Goal: Task Accomplishment & Management: Use online tool/utility

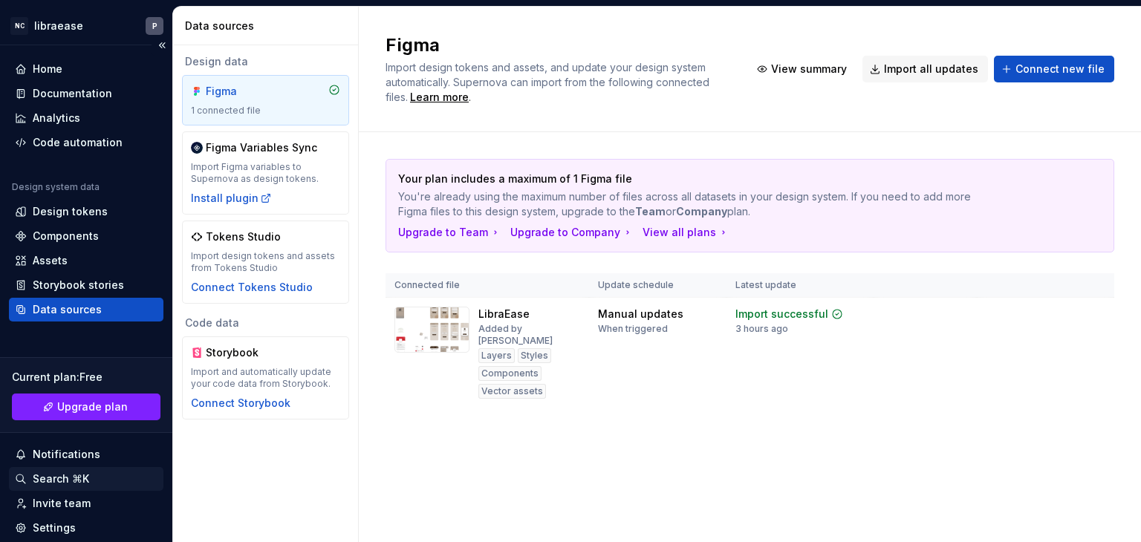
click at [67, 474] on div "Search ⌘K" at bounding box center [61, 479] width 56 height 15
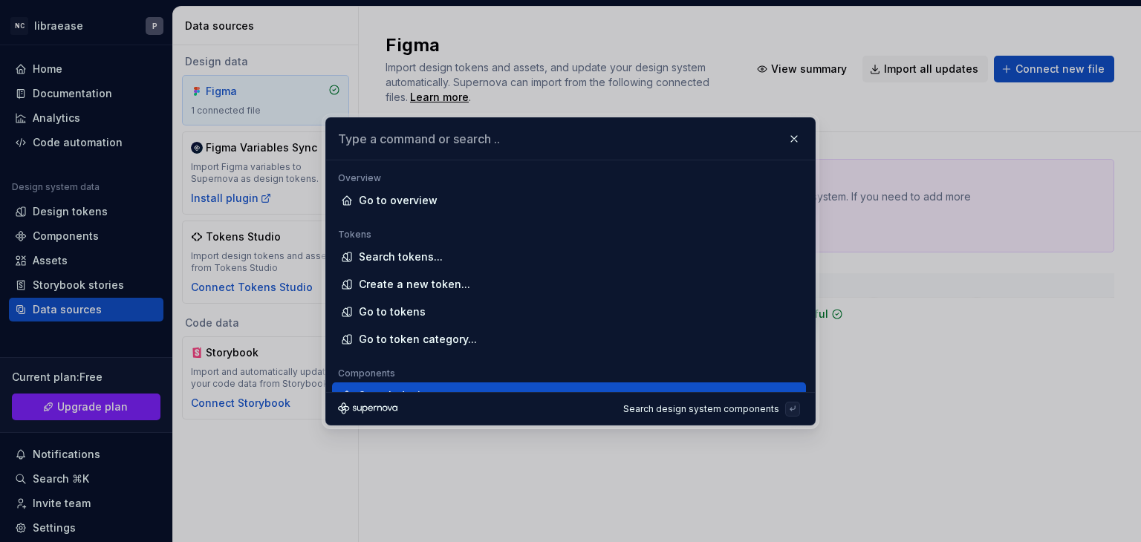
scroll to position [17, 0]
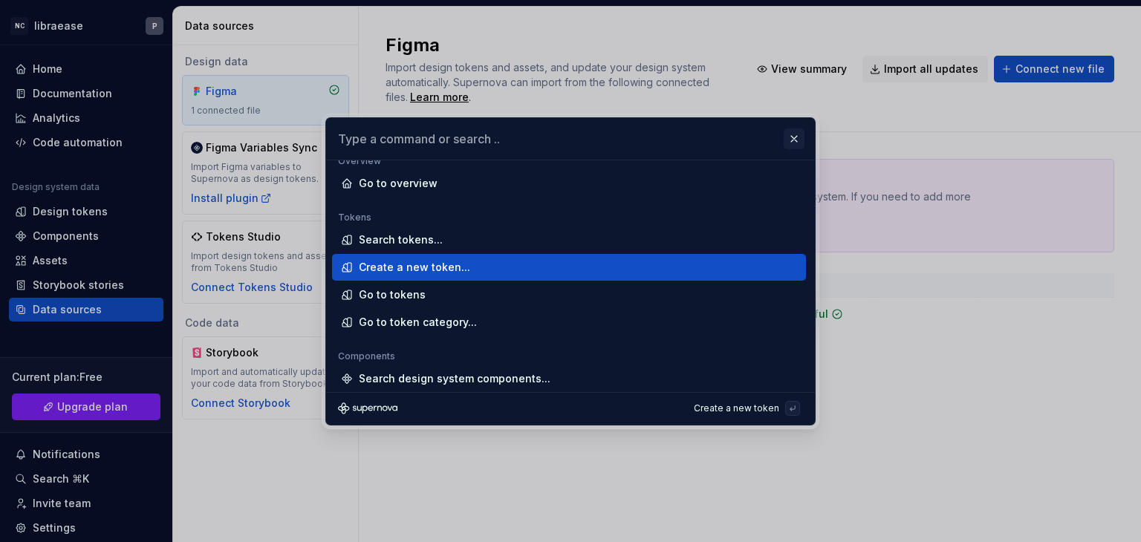
click at [793, 135] on button "button" at bounding box center [793, 138] width 21 height 21
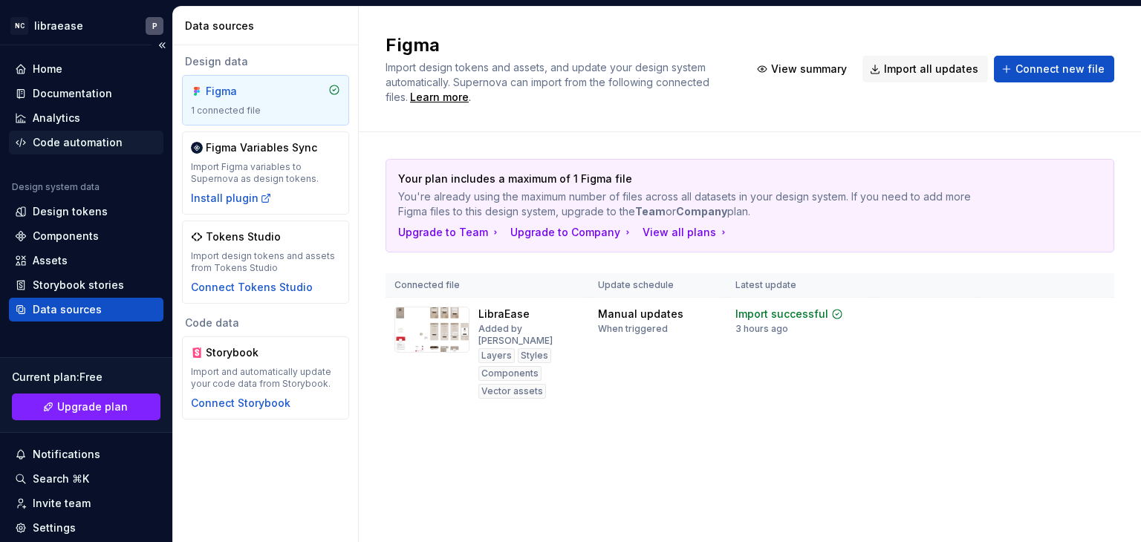
click at [88, 140] on div "Code automation" at bounding box center [78, 142] width 90 height 15
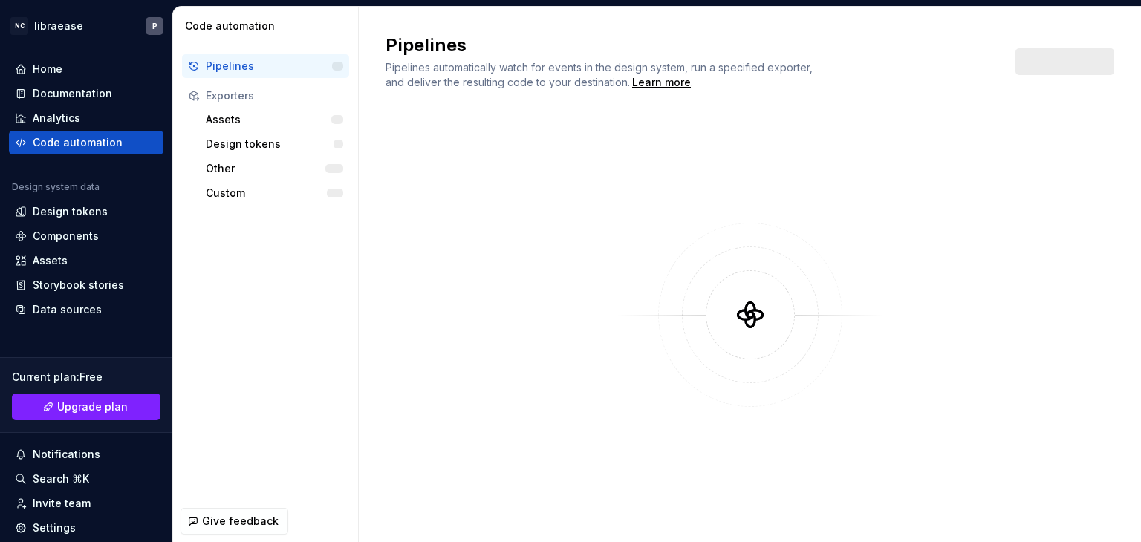
click at [276, 98] on div "Exporters" at bounding box center [274, 95] width 137 height 15
click at [337, 120] on div "button" at bounding box center [337, 119] width 12 height 9
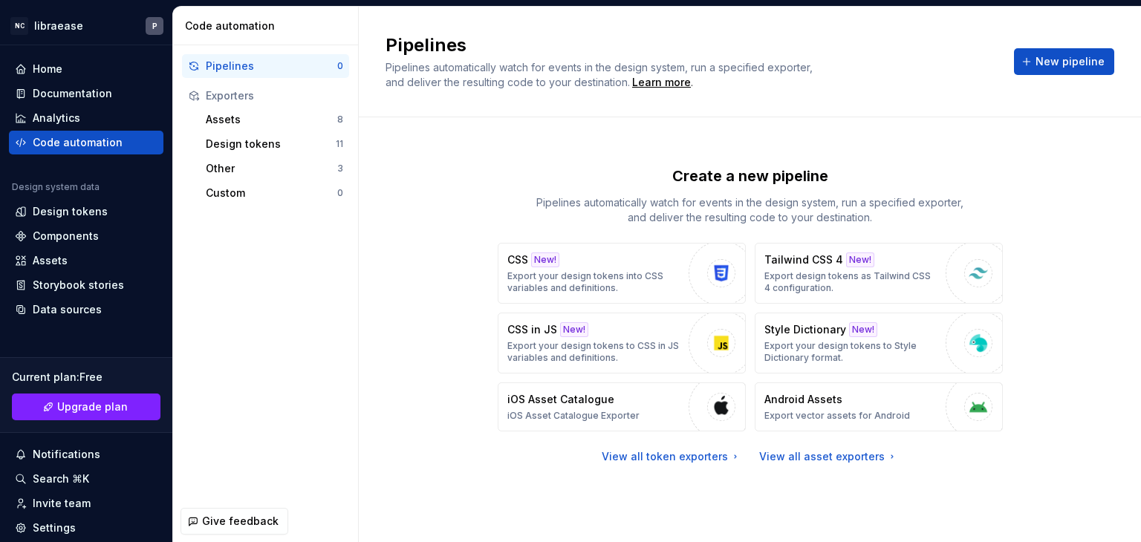
click at [244, 99] on div "Exporters" at bounding box center [274, 95] width 137 height 15
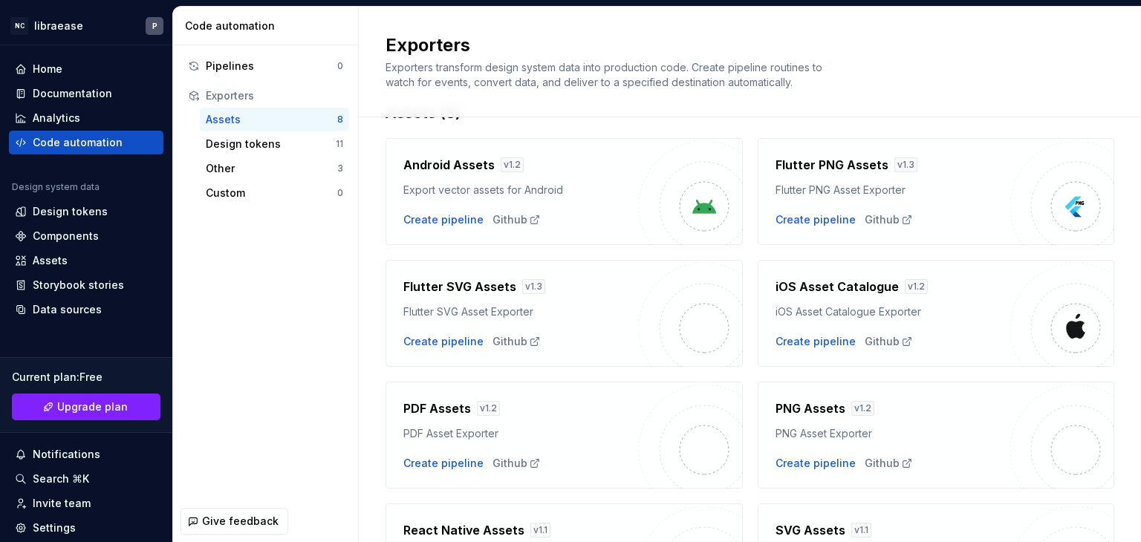
scroll to position [40, 0]
click at [451, 347] on div "Create pipeline" at bounding box center [443, 343] width 80 height 15
click at [454, 345] on div "Create pipeline" at bounding box center [443, 343] width 80 height 15
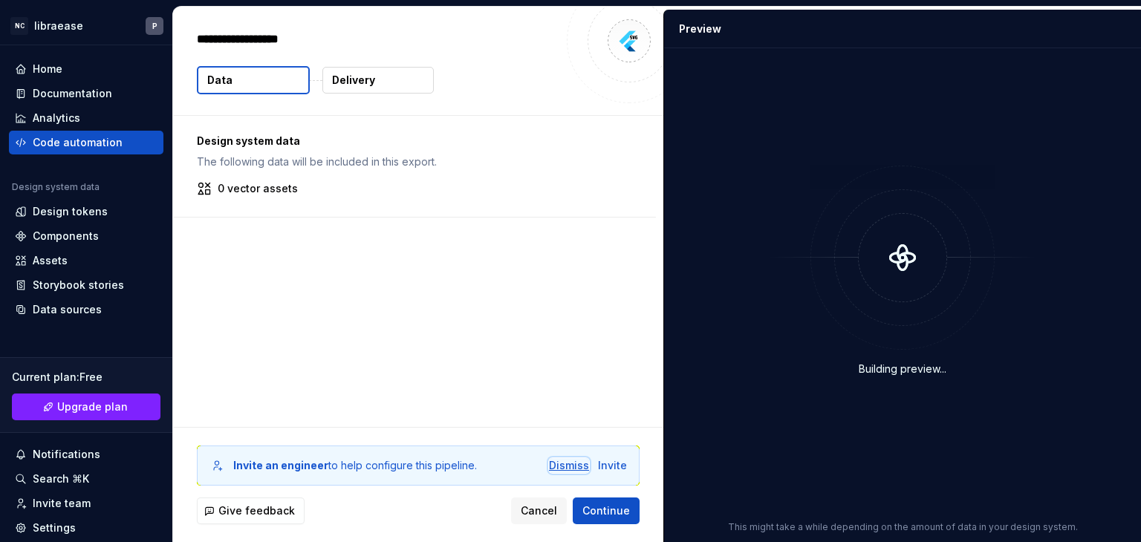
click at [576, 468] on div "Dismiss" at bounding box center [569, 465] width 40 height 15
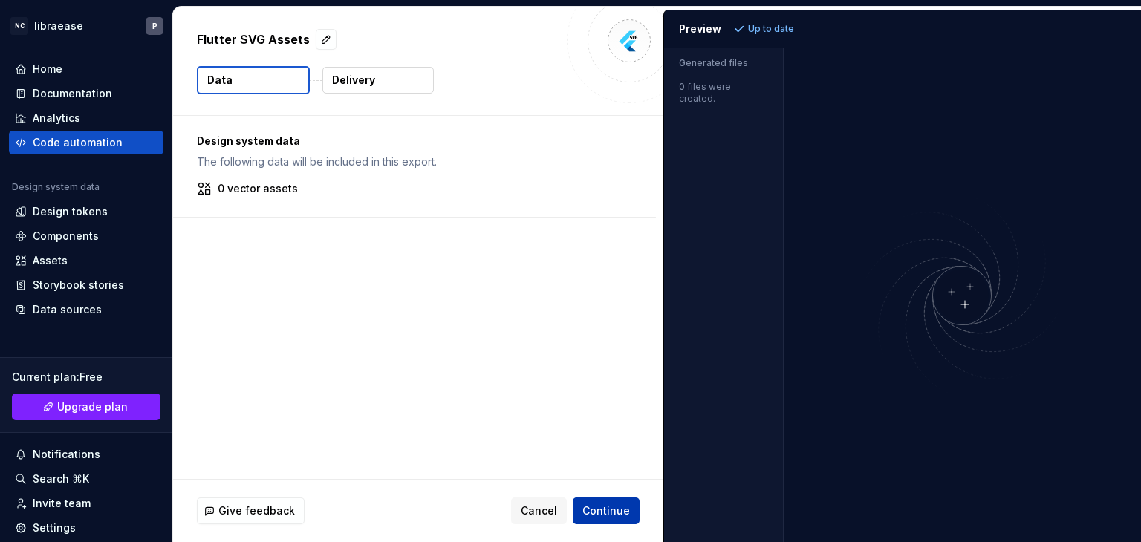
click at [610, 509] on span "Continue" at bounding box center [606, 510] width 48 height 15
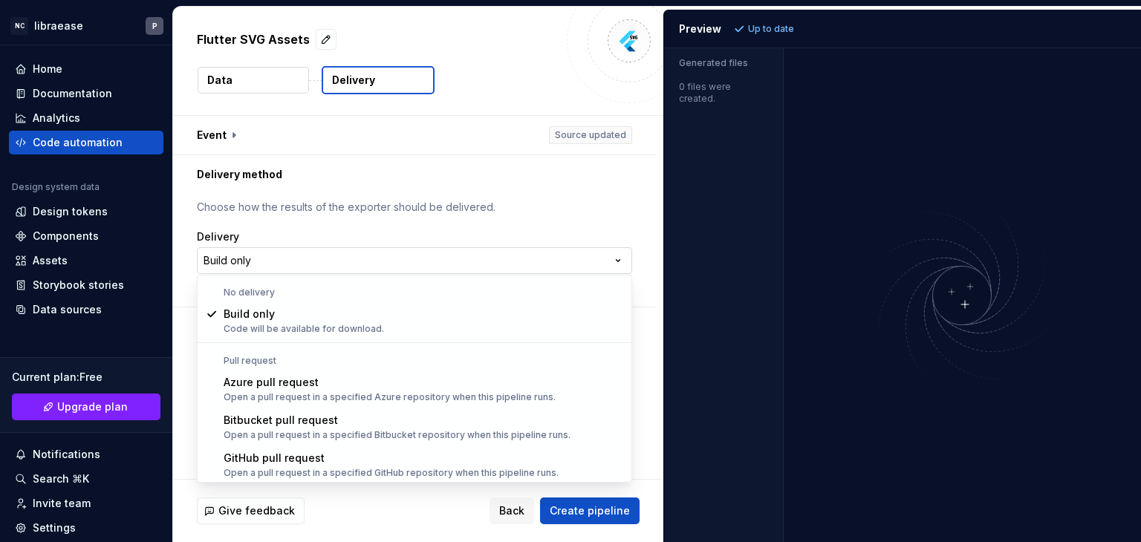
click at [613, 256] on html "**********" at bounding box center [570, 271] width 1141 height 542
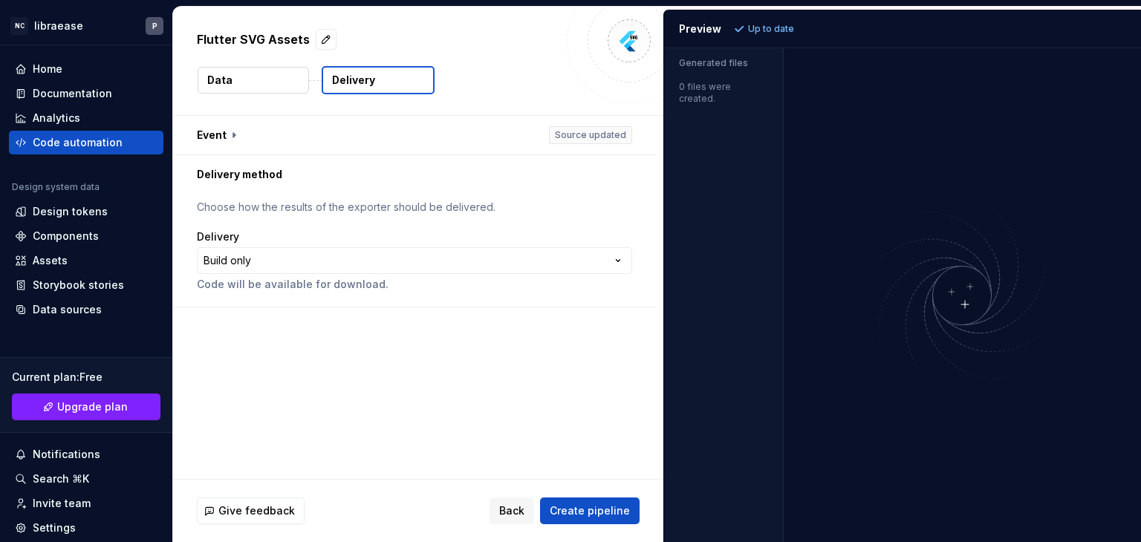
click at [612, 261] on html "**********" at bounding box center [570, 271] width 1141 height 542
click at [562, 506] on span "Create pipeline" at bounding box center [590, 510] width 80 height 15
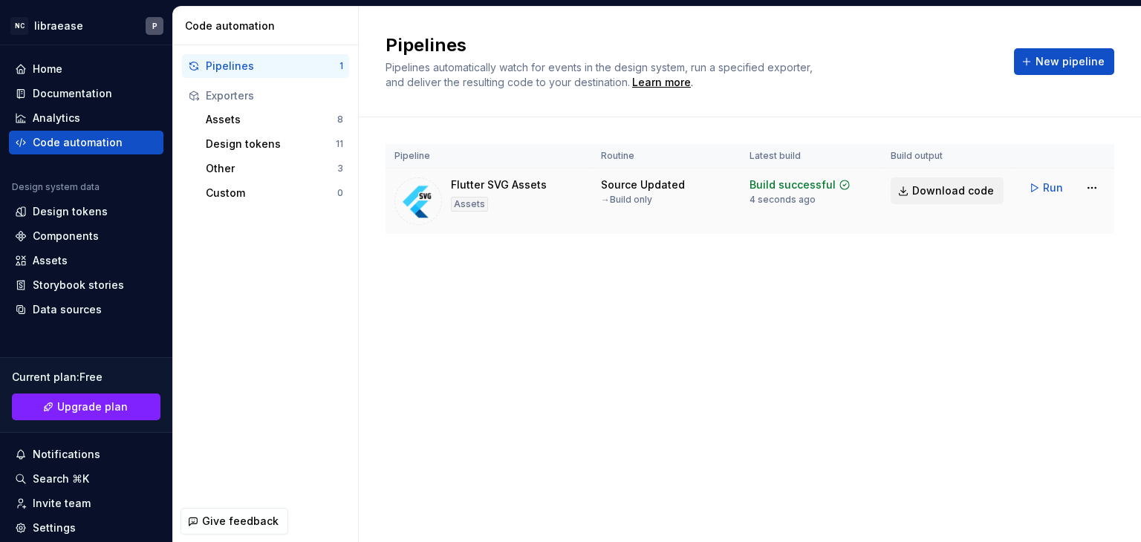
click at [929, 189] on span "Download code" at bounding box center [953, 190] width 82 height 15
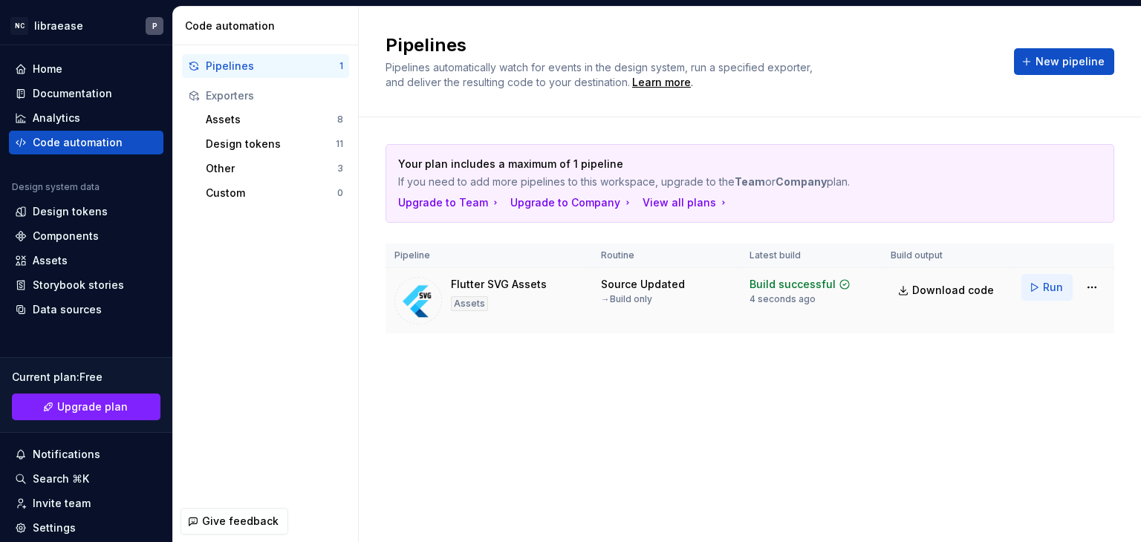
click at [1043, 288] on button "Run" at bounding box center [1046, 287] width 51 height 27
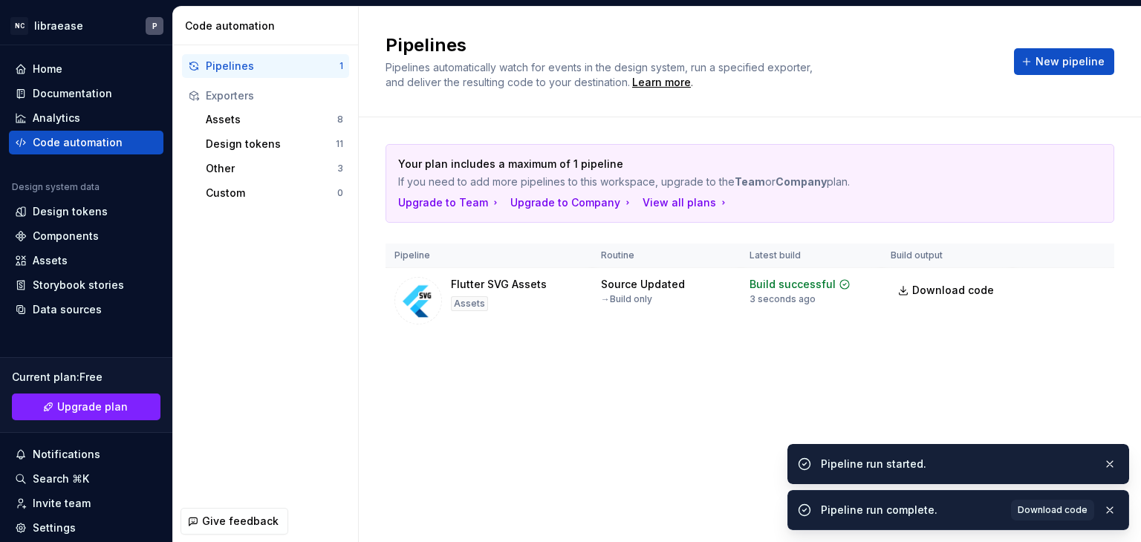
click at [951, 509] on div "Pipeline run complete." at bounding box center [911, 510] width 181 height 15
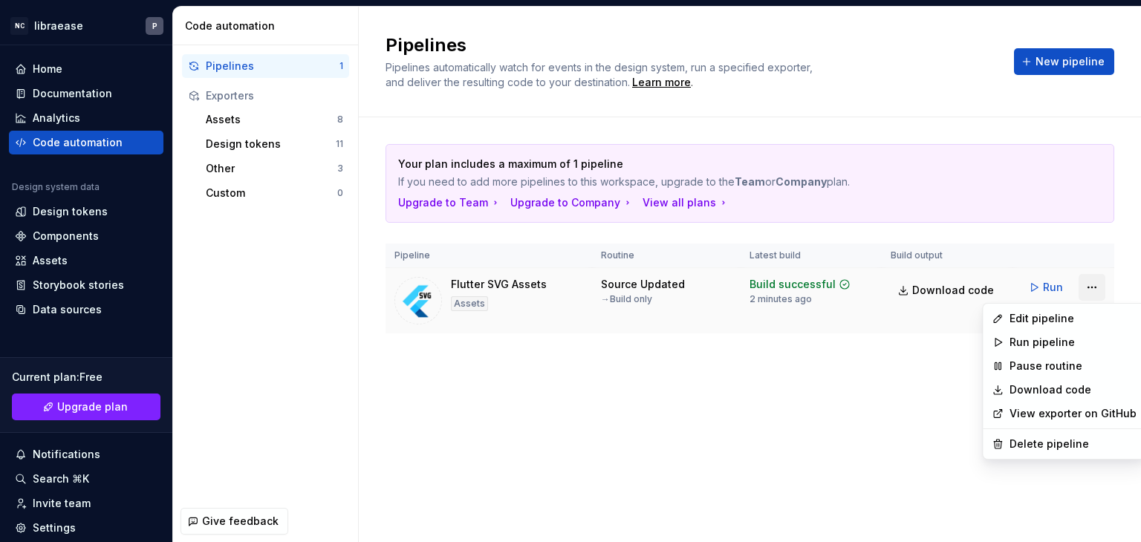
click at [1091, 284] on html "NC libraease P Home Documentation Analytics Code automation Design system data …" at bounding box center [570, 271] width 1141 height 542
click at [1039, 322] on div "Edit pipeline" at bounding box center [1072, 318] width 127 height 15
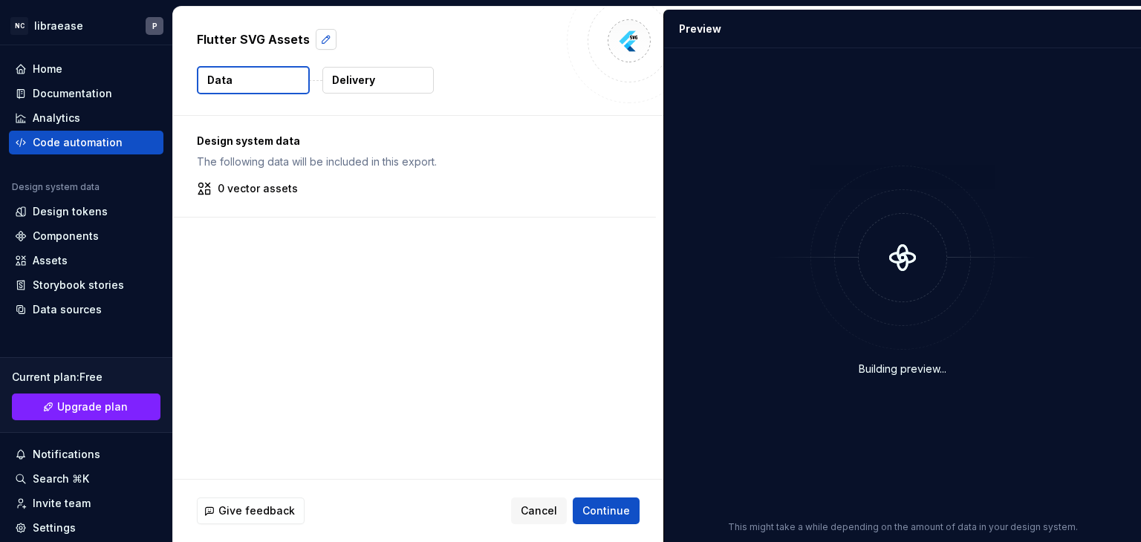
click at [318, 41] on button "button" at bounding box center [326, 39] width 21 height 21
type textarea "*"
click at [318, 41] on textarea "**********" at bounding box center [376, 39] width 364 height 24
click at [416, 246] on div "Design system data The following data will be included in this export. 0 vector…" at bounding box center [418, 297] width 490 height 363
click at [66, 257] on div "Assets" at bounding box center [86, 260] width 143 height 15
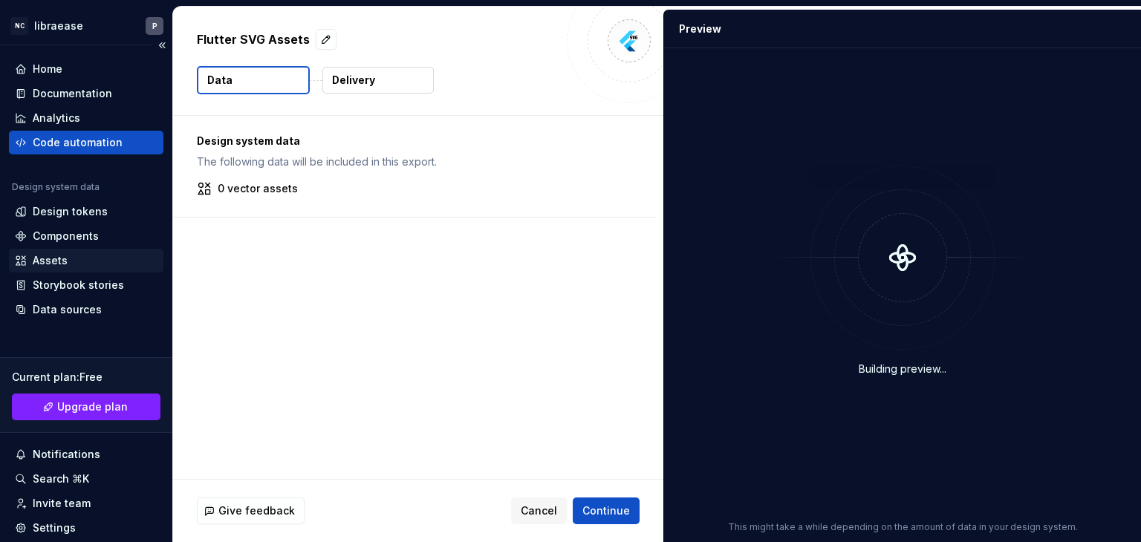
click at [66, 257] on div "Assets" at bounding box center [86, 260] width 143 height 15
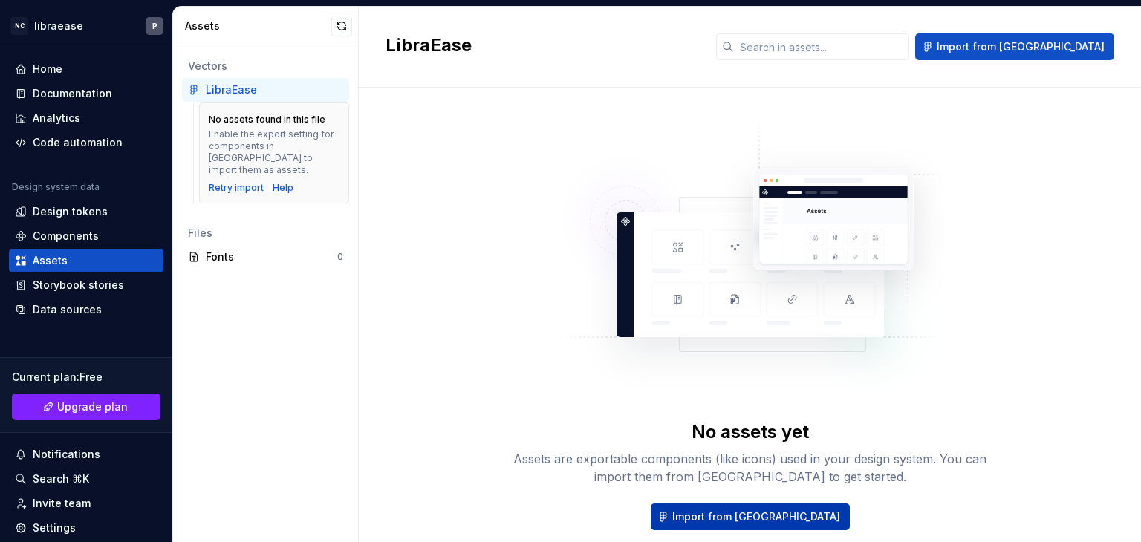
click at [742, 520] on span "Import from [GEOGRAPHIC_DATA]" at bounding box center [756, 516] width 168 height 15
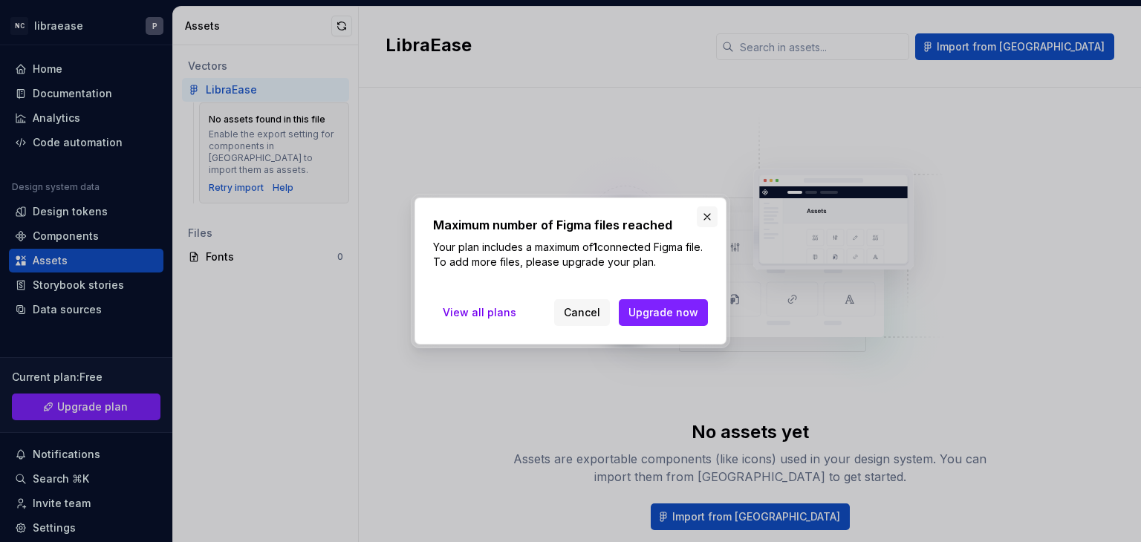
click at [700, 212] on button "button" at bounding box center [707, 216] width 21 height 21
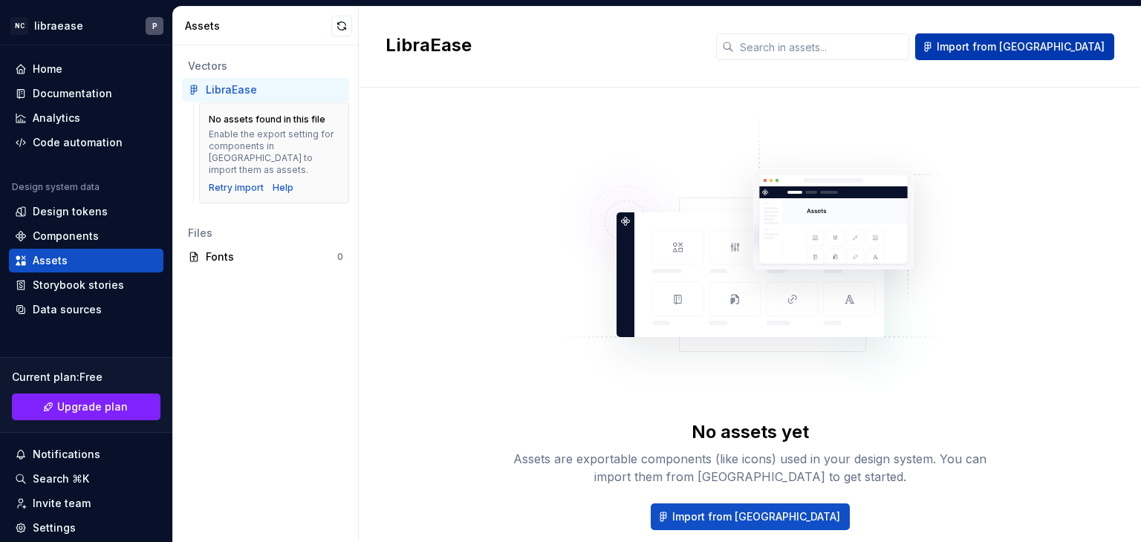
click at [1060, 45] on span "Import from [GEOGRAPHIC_DATA]" at bounding box center [1020, 46] width 168 height 15
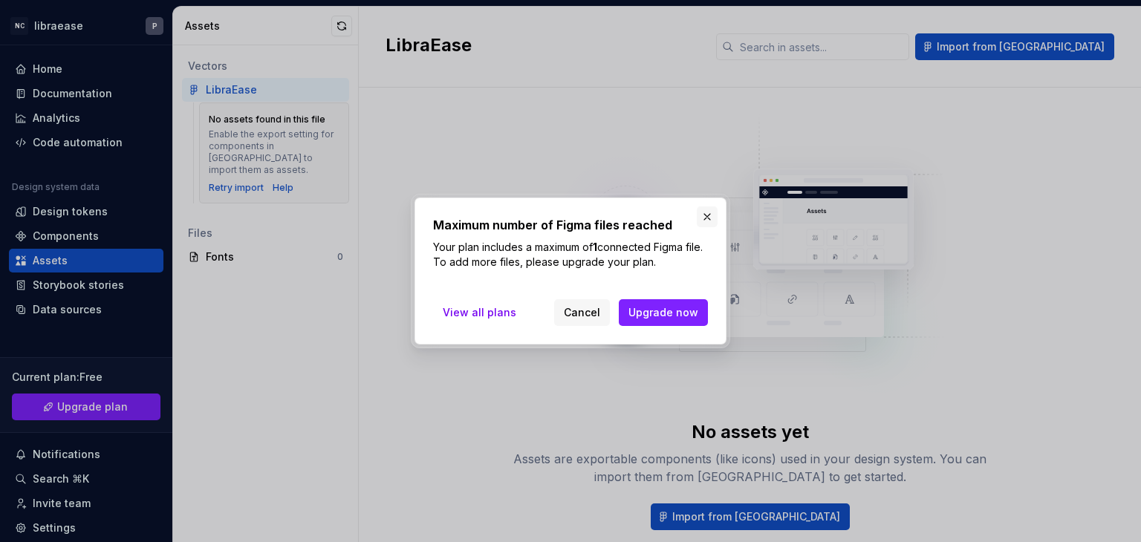
click at [701, 216] on button "button" at bounding box center [707, 216] width 21 height 21
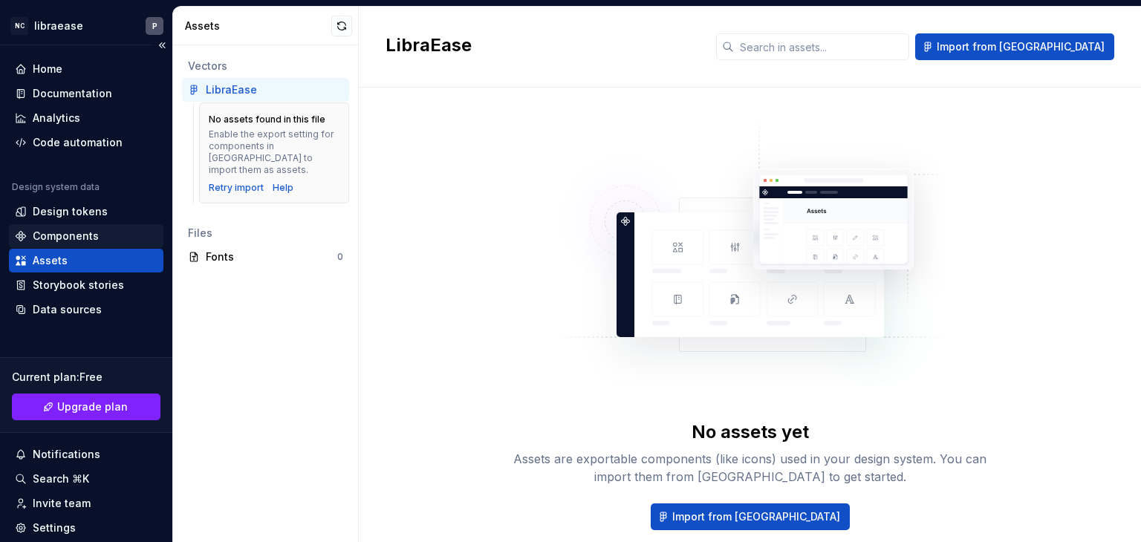
click at [98, 233] on div "Components" at bounding box center [86, 236] width 143 height 15
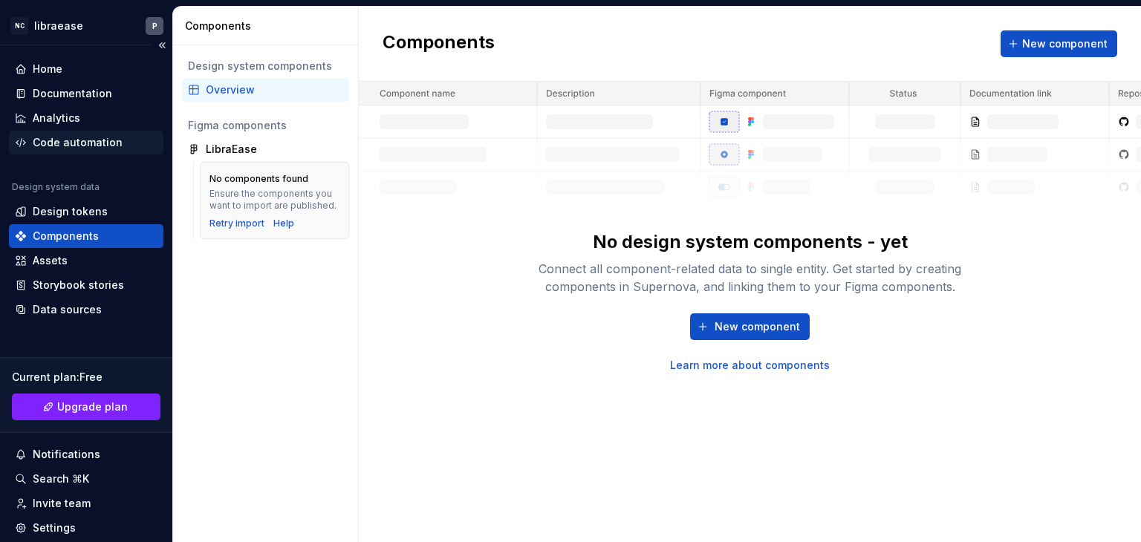
click at [86, 135] on div "Code automation" at bounding box center [78, 142] width 90 height 15
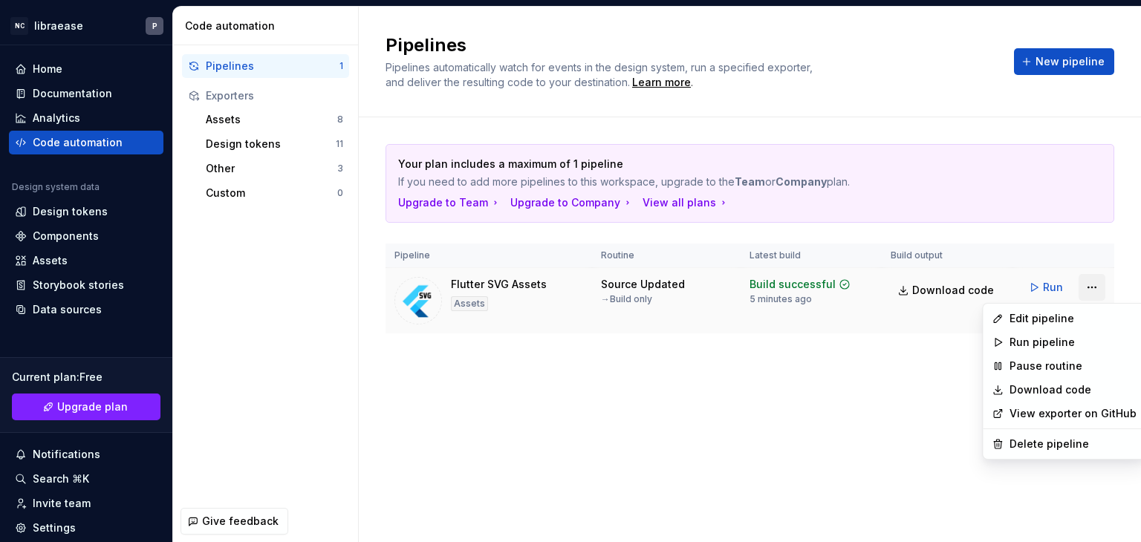
click at [1084, 285] on html "NC libraease P Home Documentation Analytics Code automation Design system data …" at bounding box center [570, 271] width 1141 height 542
click at [1043, 316] on div "Edit pipeline" at bounding box center [1072, 318] width 127 height 15
click at [1089, 290] on html "NC libraease P Home Documentation Analytics Code automation Design system data …" at bounding box center [570, 271] width 1141 height 542
click at [1068, 316] on div "Edit pipeline" at bounding box center [1072, 318] width 127 height 15
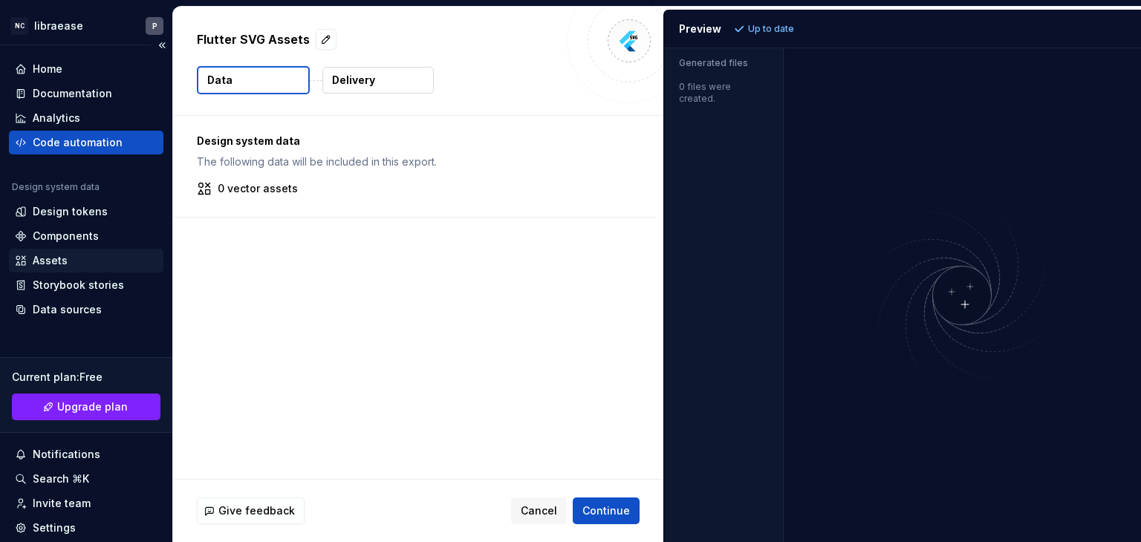
click at [79, 255] on div "Assets" at bounding box center [86, 260] width 143 height 15
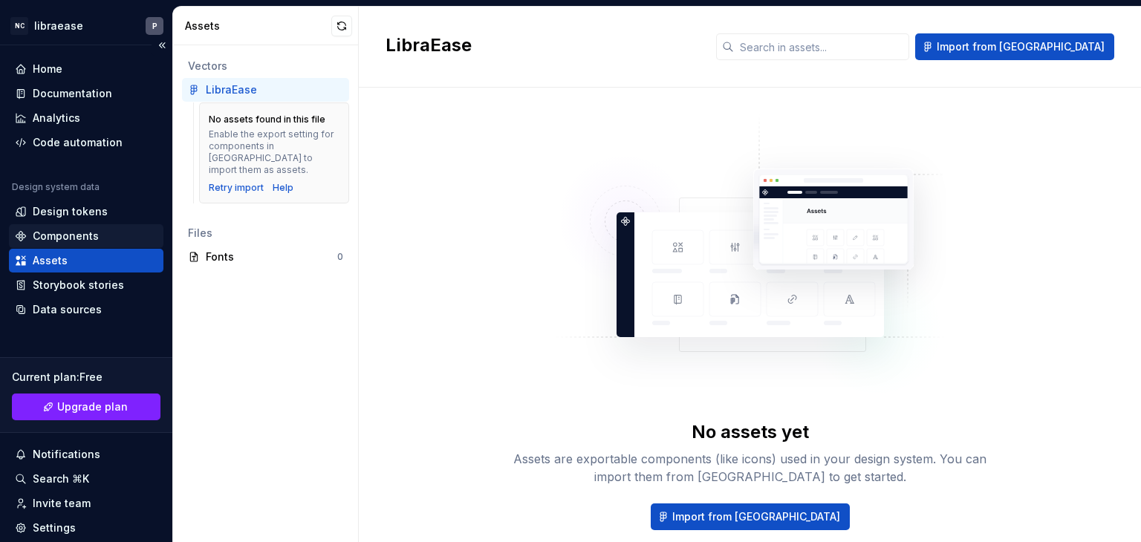
click at [99, 232] on div "Components" at bounding box center [86, 236] width 143 height 15
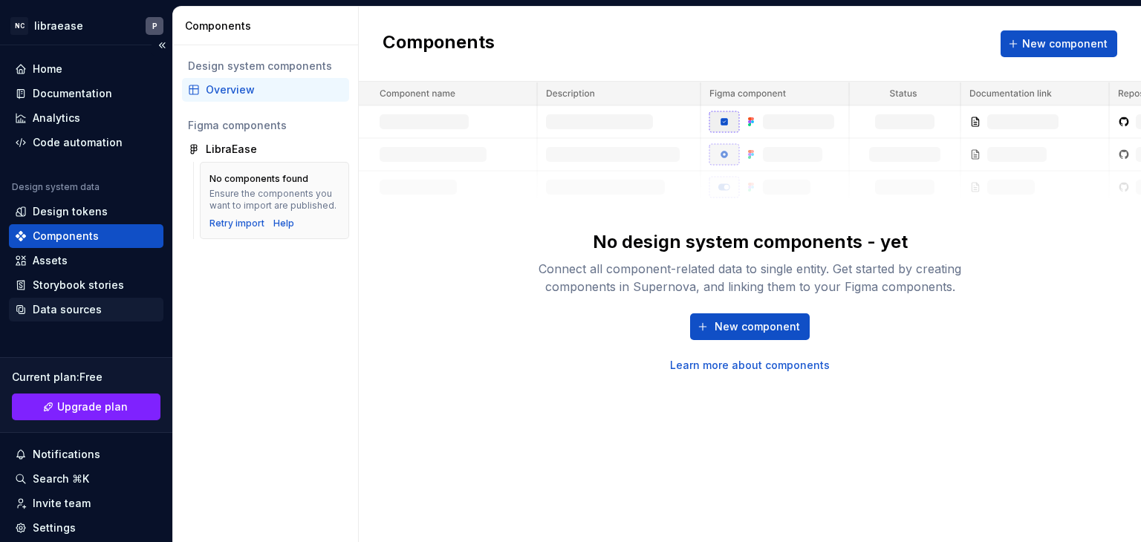
click at [85, 307] on div "Data sources" at bounding box center [67, 309] width 69 height 15
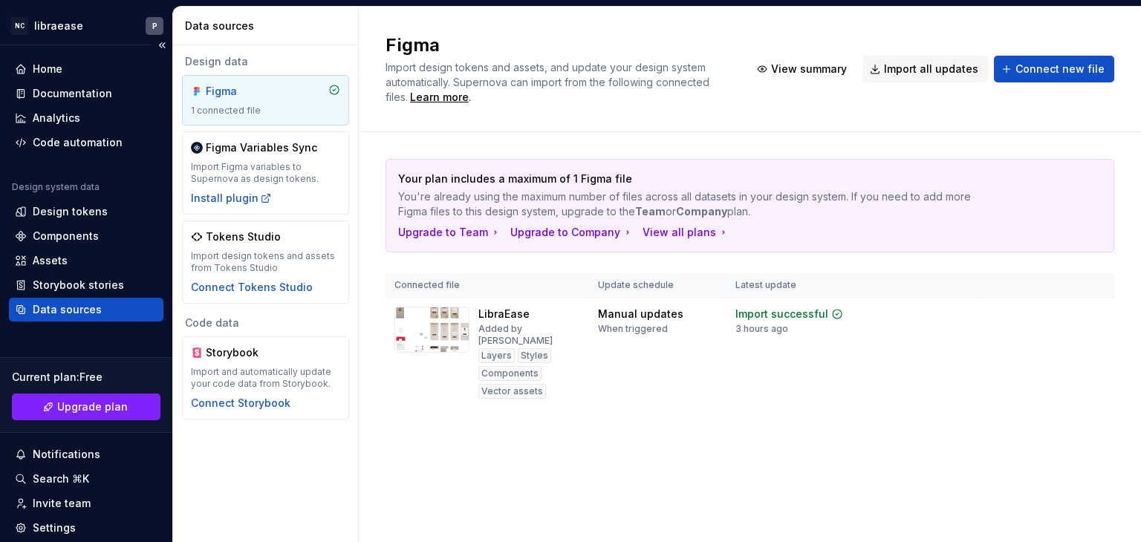
click at [85, 307] on div "Data sources" at bounding box center [67, 309] width 69 height 15
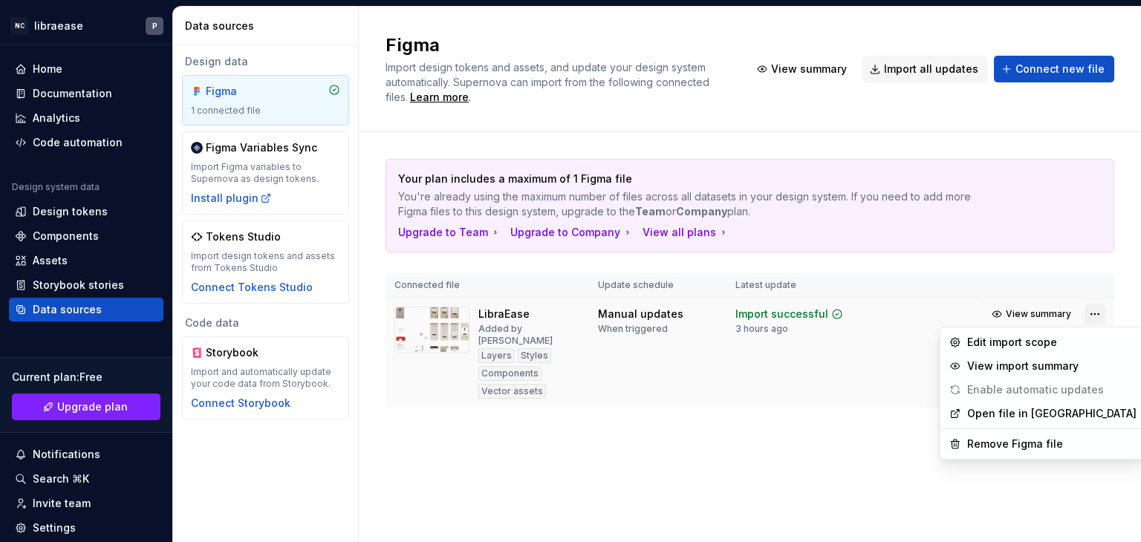
click at [1086, 312] on html "NC libraease P Home Documentation Analytics Code automation Design system data …" at bounding box center [570, 271] width 1141 height 542
click at [1031, 345] on div "Edit import scope" at bounding box center [1052, 342] width 169 height 15
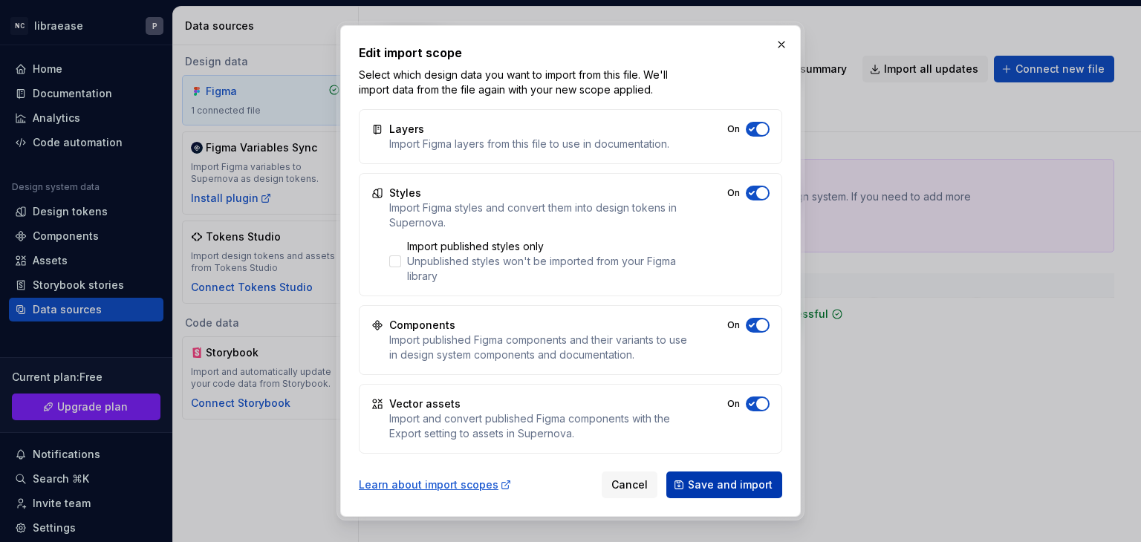
click at [712, 482] on span "Save and import" at bounding box center [730, 484] width 85 height 15
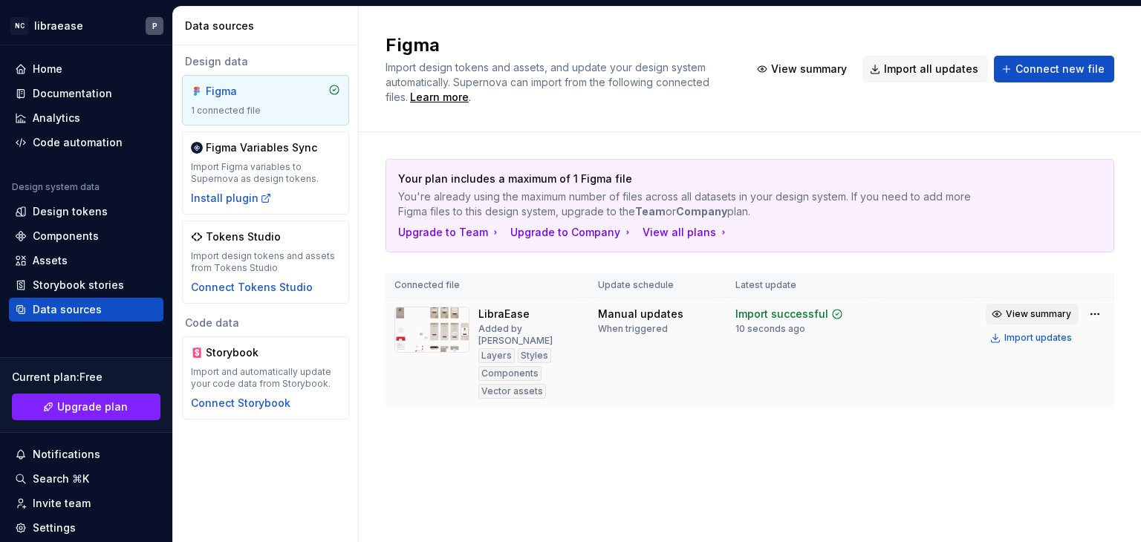
click at [1046, 316] on span "View summary" at bounding box center [1037, 314] width 65 height 12
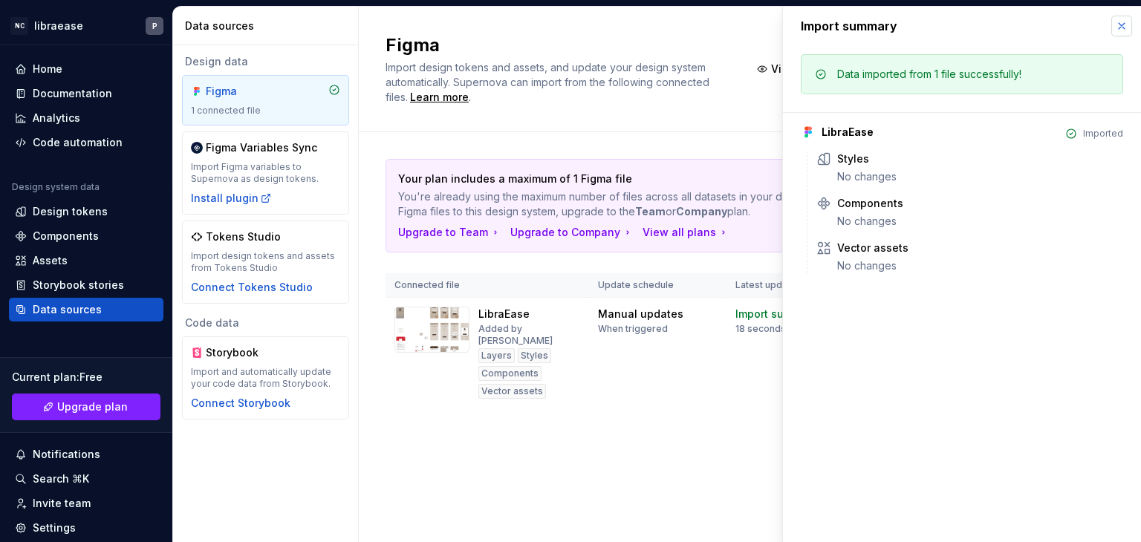
click at [1121, 27] on button "button" at bounding box center [1121, 26] width 21 height 21
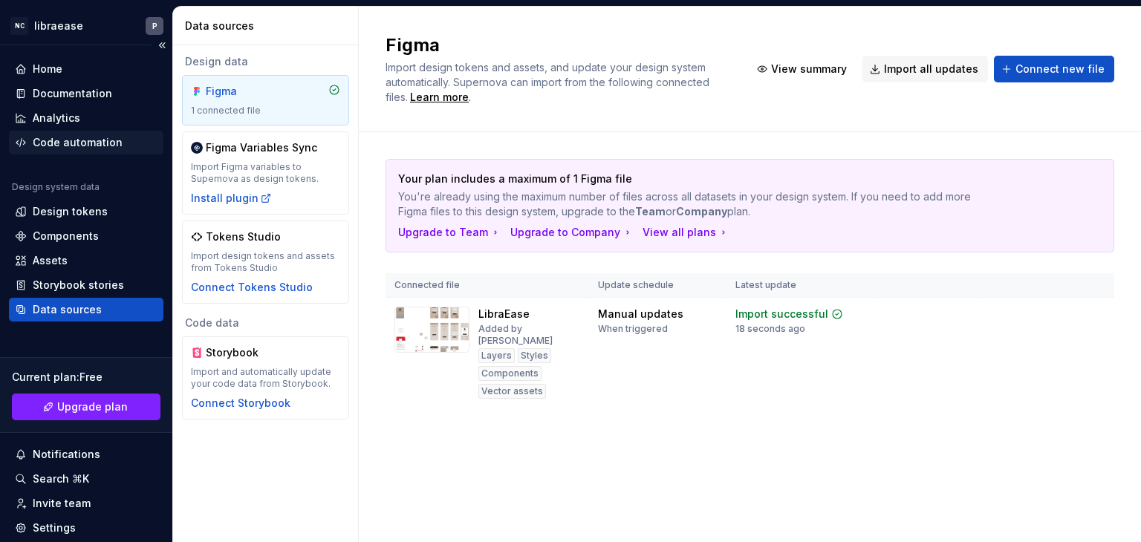
click at [71, 143] on div "Code automation" at bounding box center [78, 142] width 90 height 15
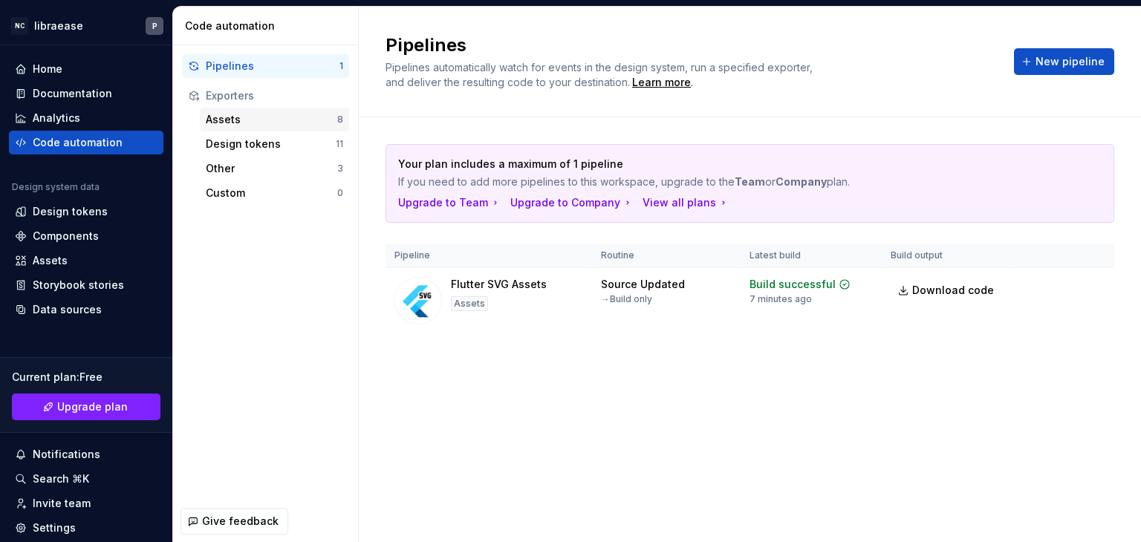
click at [316, 115] on div "Assets" at bounding box center [271, 119] width 131 height 15
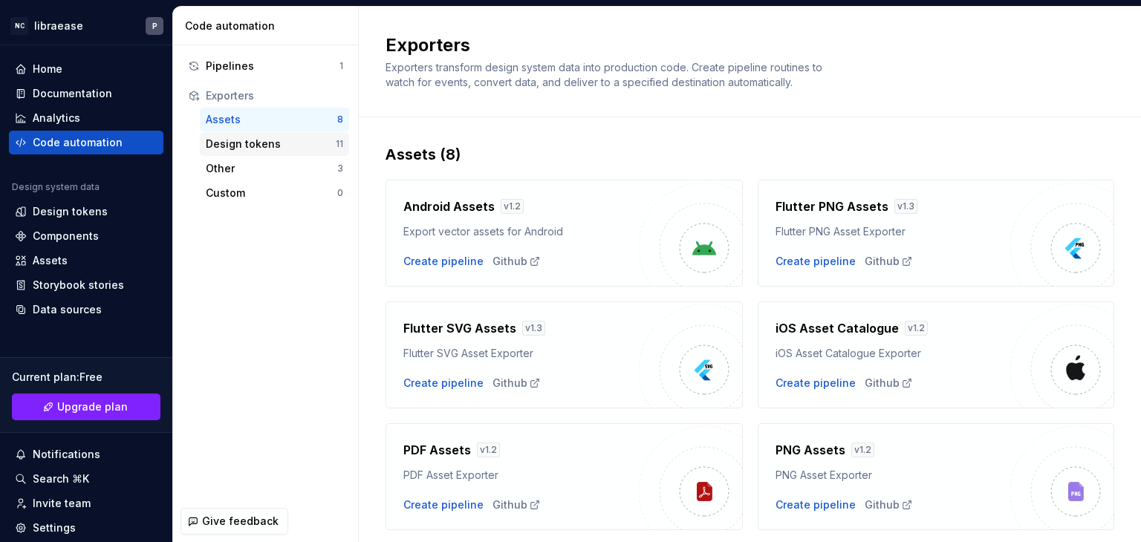
click at [303, 141] on div "Design tokens" at bounding box center [271, 144] width 130 height 15
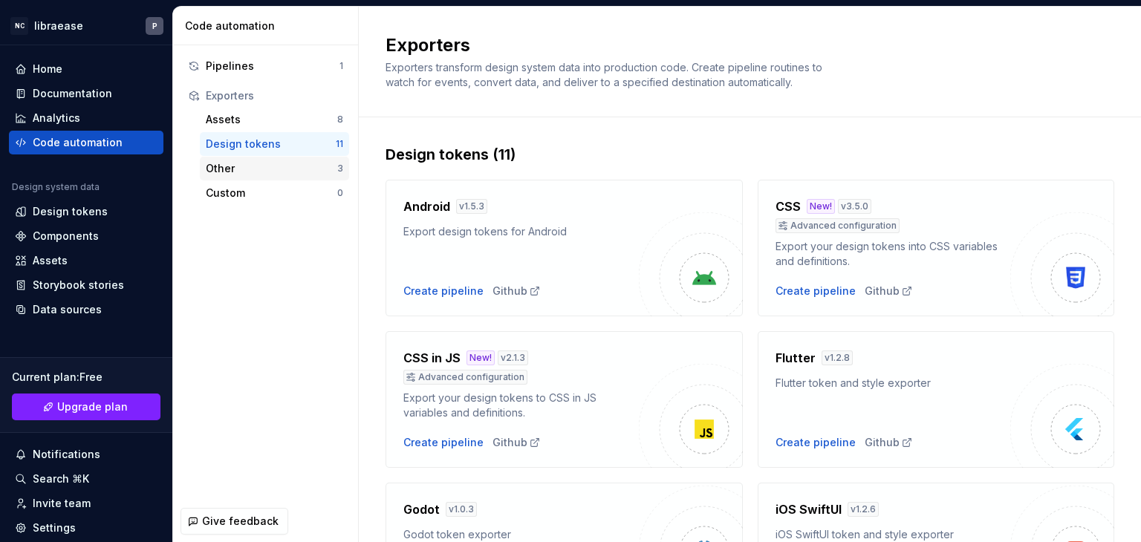
click at [293, 164] on div "Other" at bounding box center [271, 168] width 131 height 15
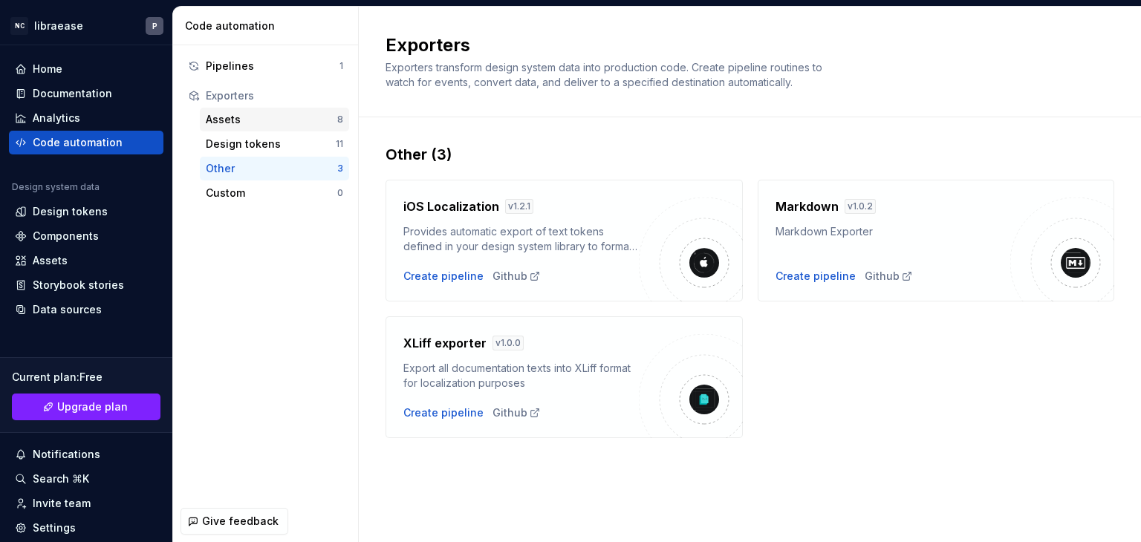
click at [288, 123] on div "Assets" at bounding box center [271, 119] width 131 height 15
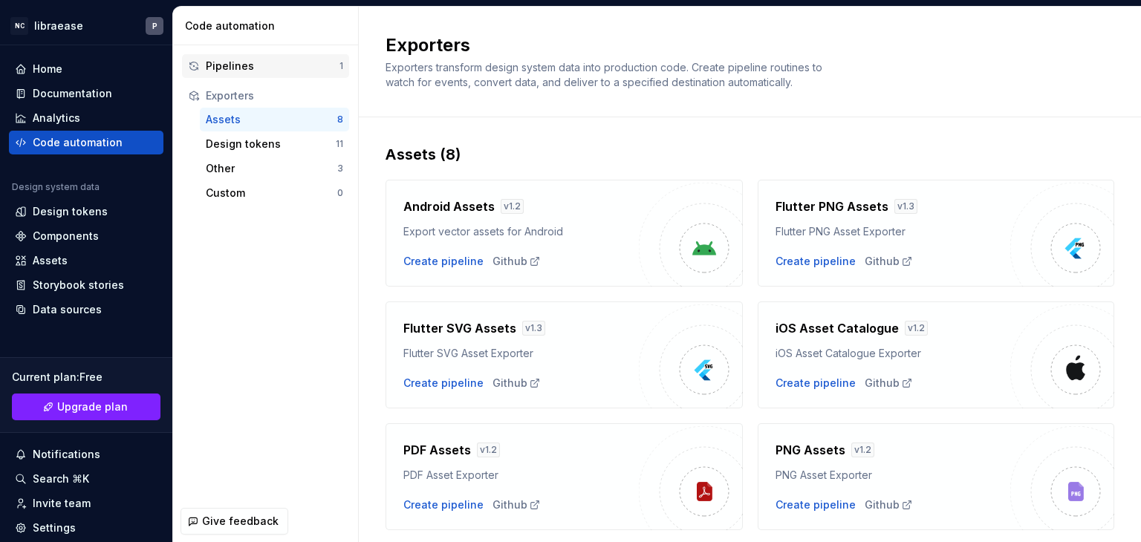
click at [297, 69] on div "Pipelines" at bounding box center [273, 66] width 134 height 15
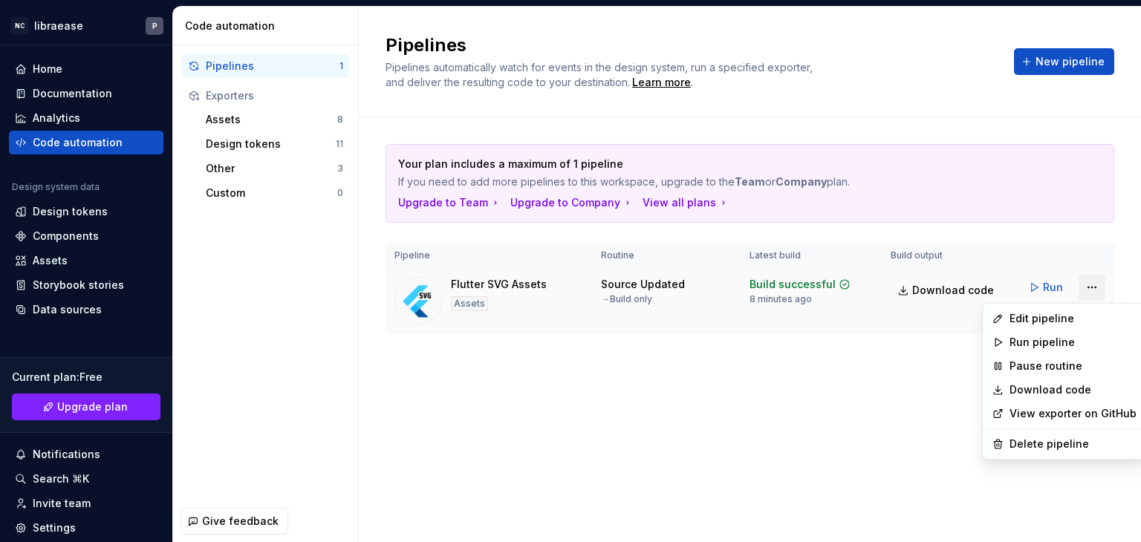
click at [1093, 281] on html "NC libraease P Home Documentation Analytics Code automation Design system data …" at bounding box center [570, 271] width 1141 height 542
click at [1045, 319] on div "Edit pipeline" at bounding box center [1072, 318] width 127 height 15
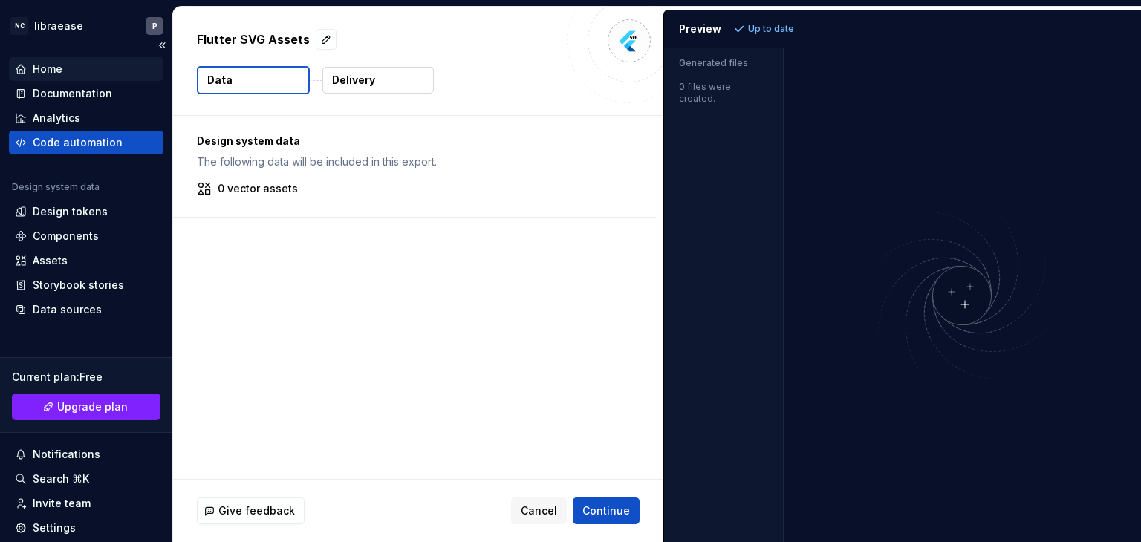
click at [79, 68] on div "Home" at bounding box center [86, 69] width 143 height 15
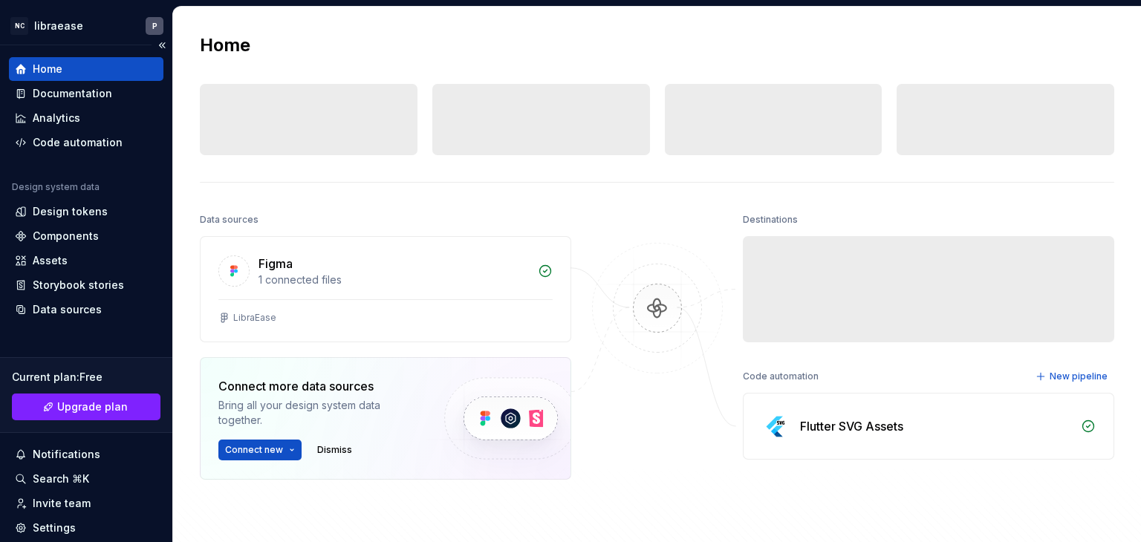
click at [79, 68] on div "Home" at bounding box center [86, 69] width 143 height 15
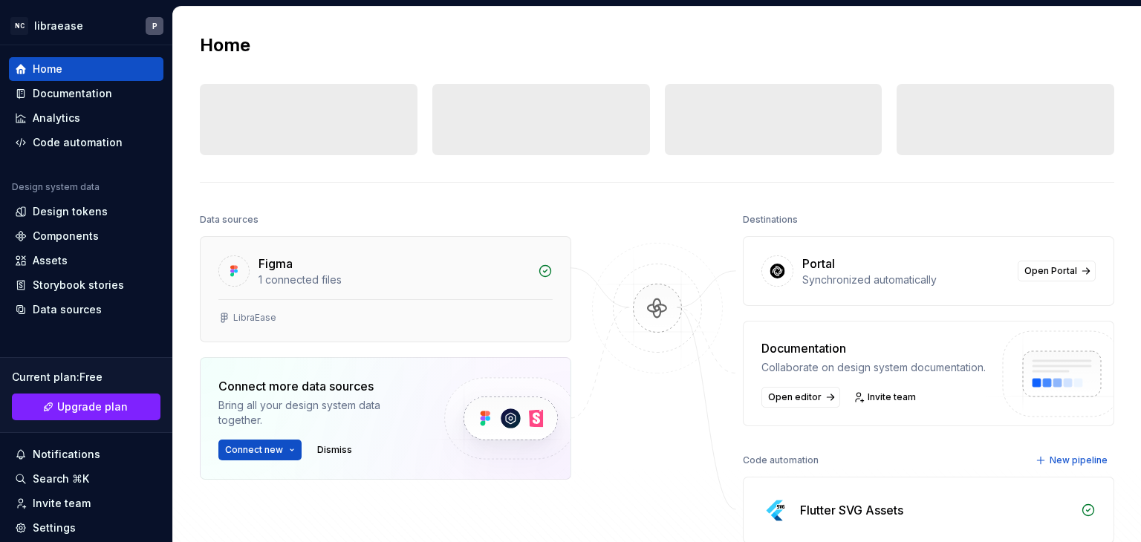
click at [270, 322] on div "LibraEase" at bounding box center [254, 318] width 43 height 12
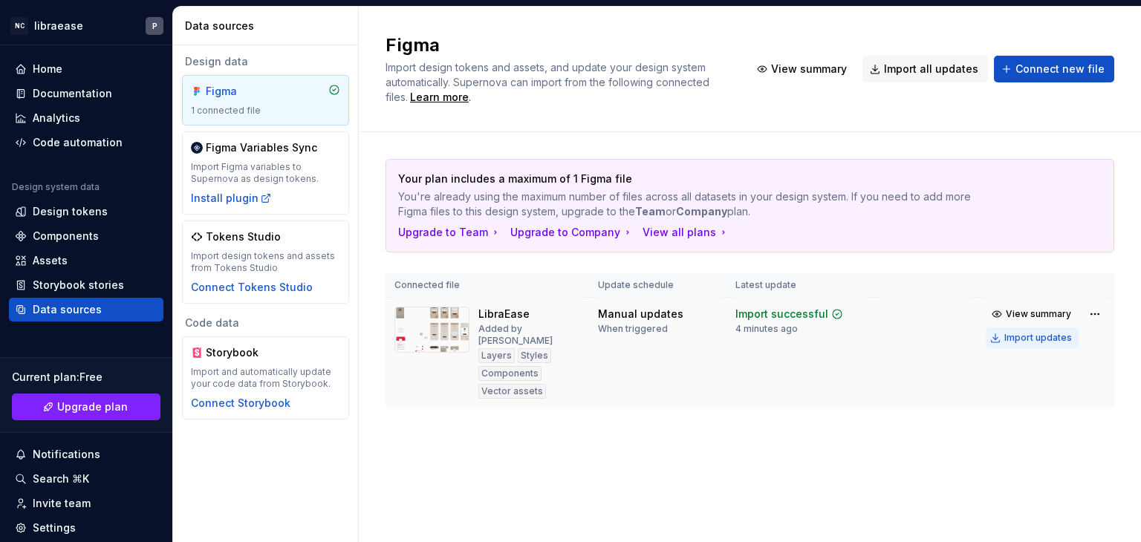
click at [1054, 336] on div "Import updates" at bounding box center [1038, 338] width 68 height 12
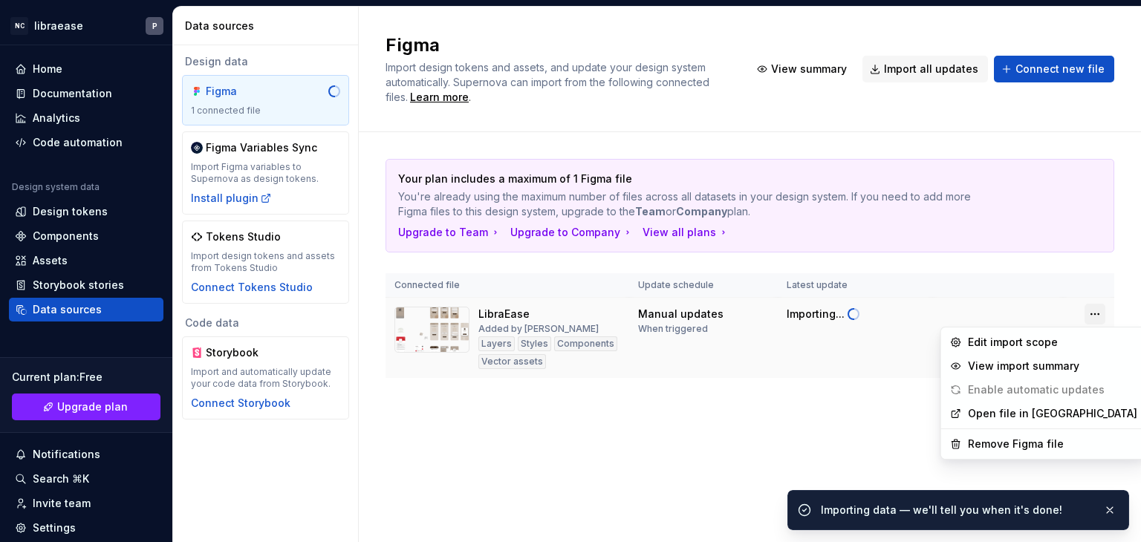
click at [1094, 319] on html "NC libraease P Home Documentation Analytics Code automation Design system data …" at bounding box center [570, 271] width 1141 height 542
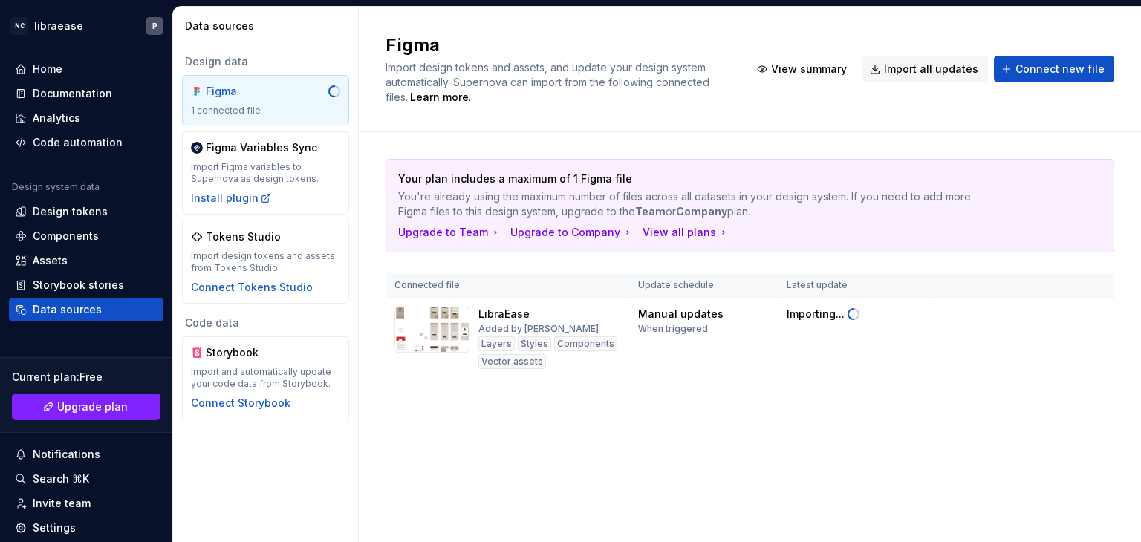
click at [1046, 273] on html "NC libraease P Home Documentation Analytics Code automation Design system data …" at bounding box center [570, 271] width 1141 height 542
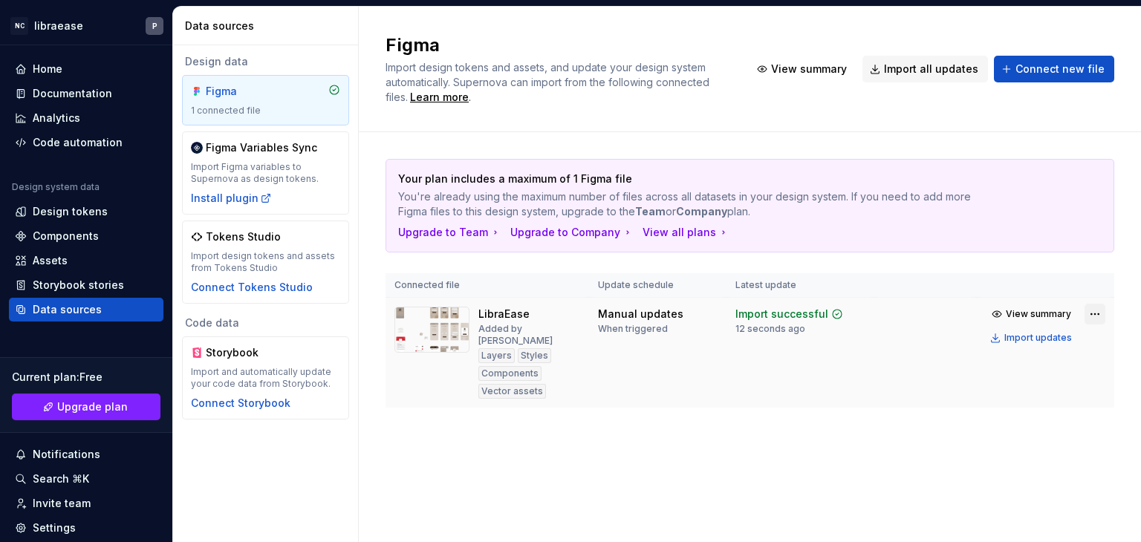
click at [1087, 308] on html "NC libraease P Home Documentation Analytics Code automation Design system data …" at bounding box center [570, 271] width 1141 height 542
click at [1060, 279] on html "NC libraease P Home Documentation Analytics Code automation Design system data …" at bounding box center [570, 271] width 1141 height 542
click at [419, 90] on div "Learn more" at bounding box center [439, 97] width 59 height 15
click at [299, 100] on div "Figma 1 connected file" at bounding box center [265, 100] width 149 height 33
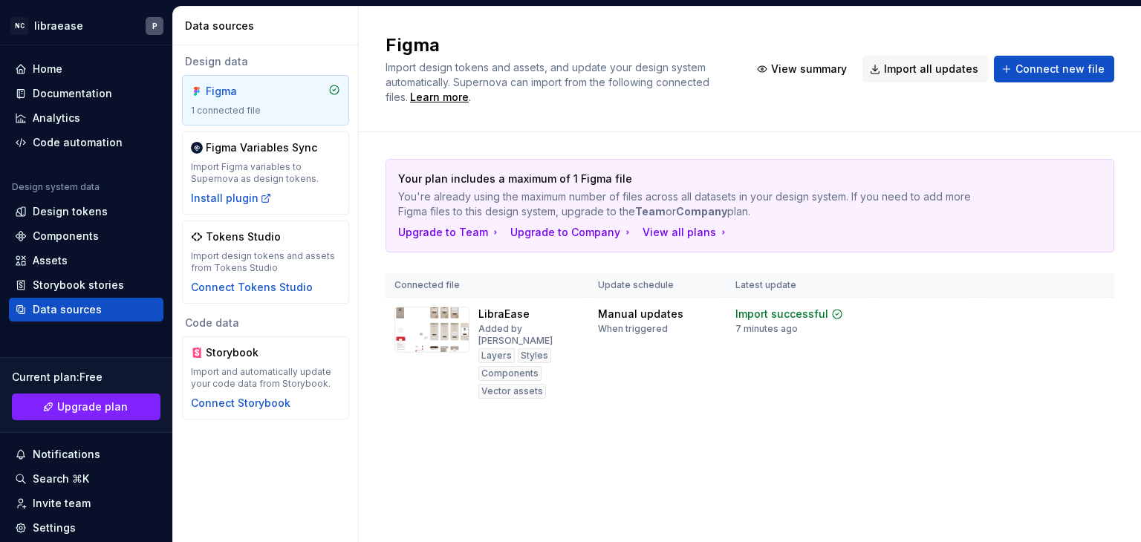
click at [299, 100] on div "Figma 1 connected file" at bounding box center [265, 100] width 149 height 33
click at [78, 209] on div "Design tokens" at bounding box center [70, 211] width 75 height 15
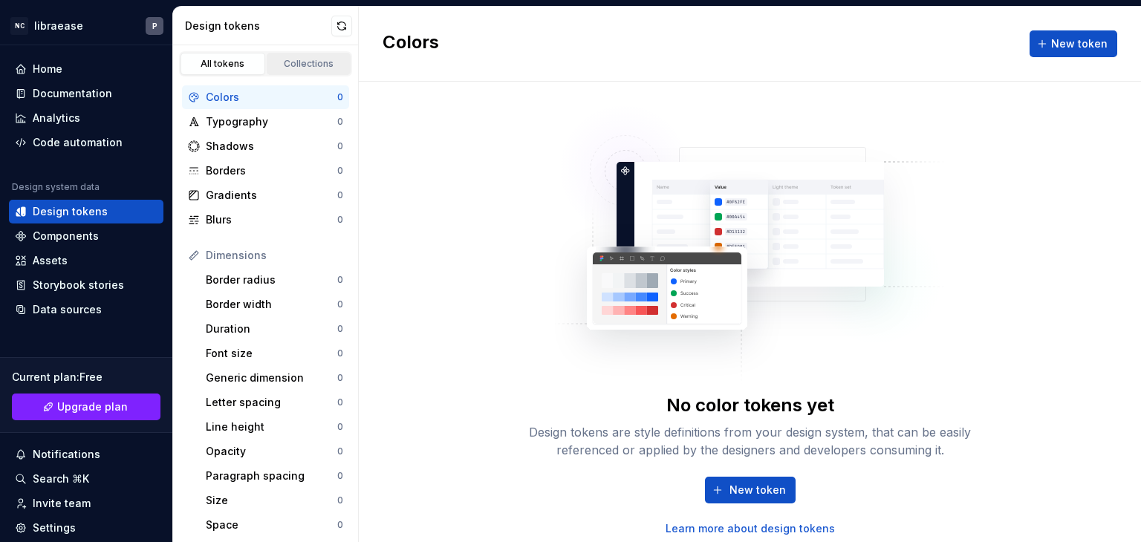
click at [300, 60] on div "Collections" at bounding box center [309, 64] width 74 height 12
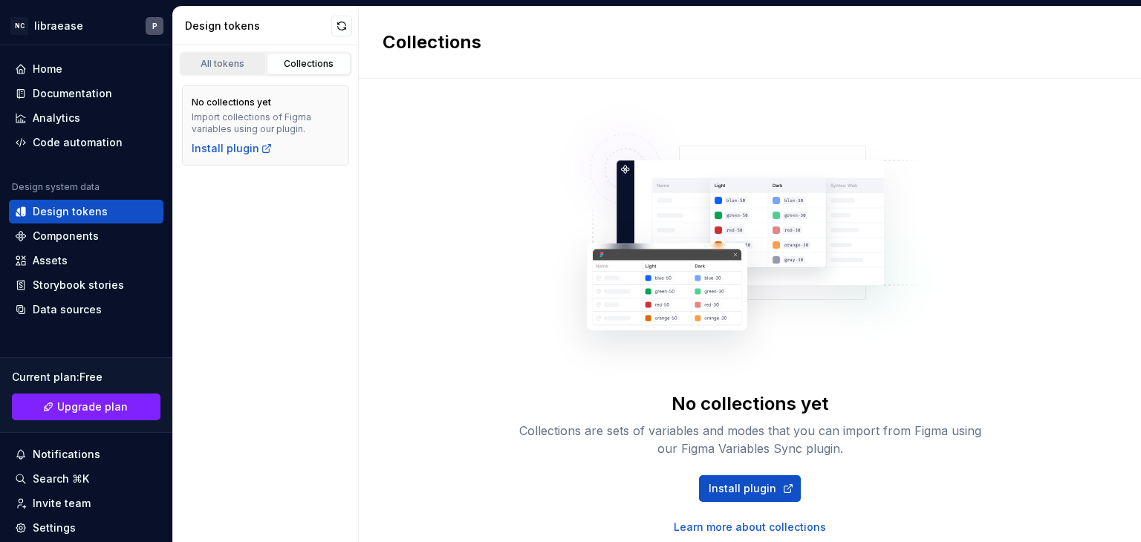
click at [224, 64] on div "All tokens" at bounding box center [223, 64] width 74 height 12
click at [341, 22] on button "button" at bounding box center [341, 26] width 21 height 21
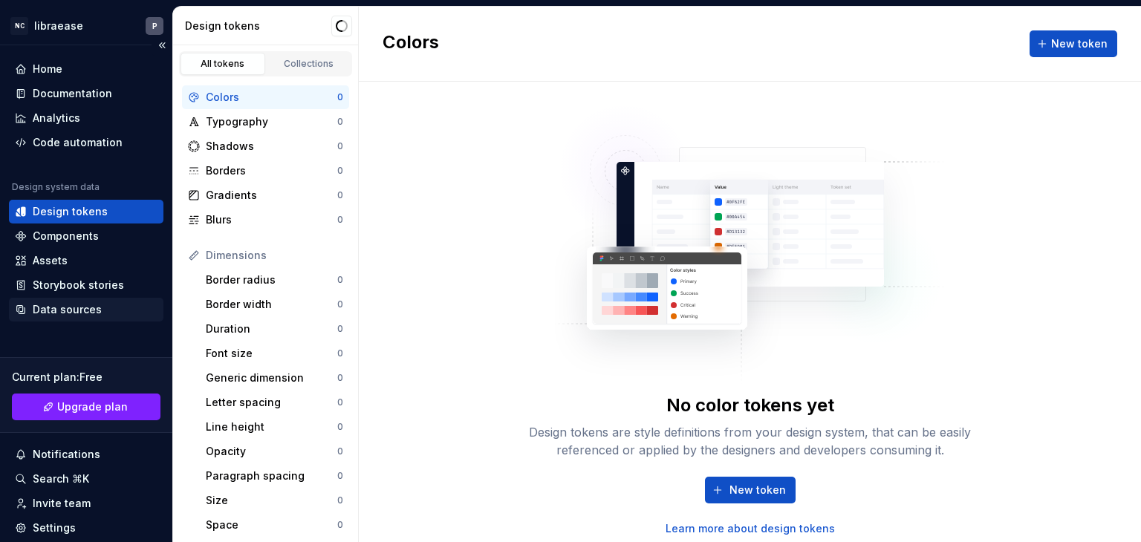
click at [65, 304] on div "Data sources" at bounding box center [67, 309] width 69 height 15
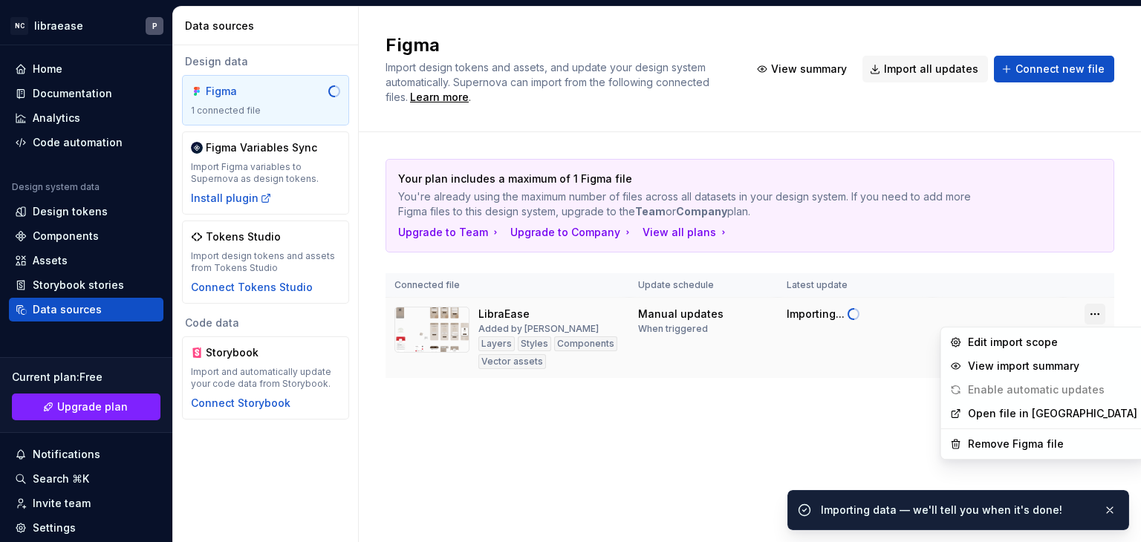
click at [1091, 313] on html "NC libraease P Home Documentation Analytics Code automation Design system data …" at bounding box center [570, 271] width 1141 height 542
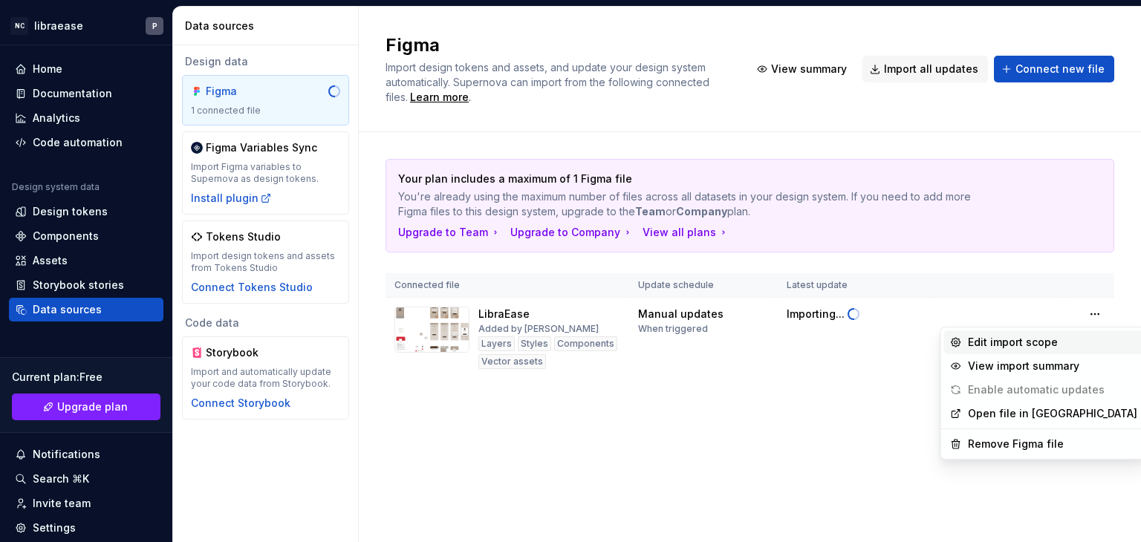
click at [1016, 349] on div "Edit import scope" at bounding box center [1052, 342] width 169 height 15
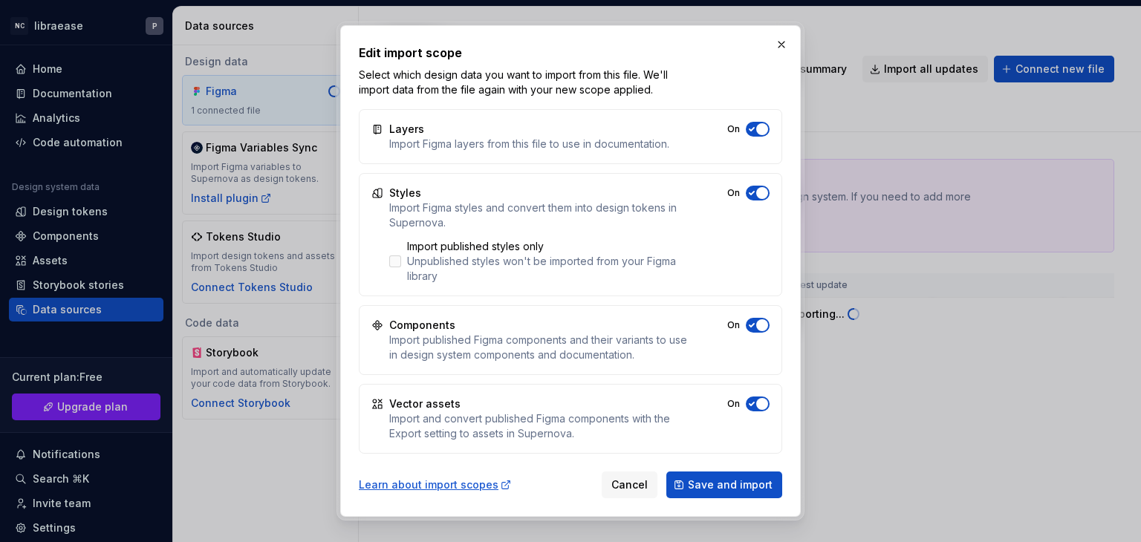
click at [395, 260] on div at bounding box center [395, 261] width 12 height 12
click at [395, 261] on icon at bounding box center [395, 261] width 0 height 0
click at [779, 49] on button "button" at bounding box center [781, 44] width 21 height 21
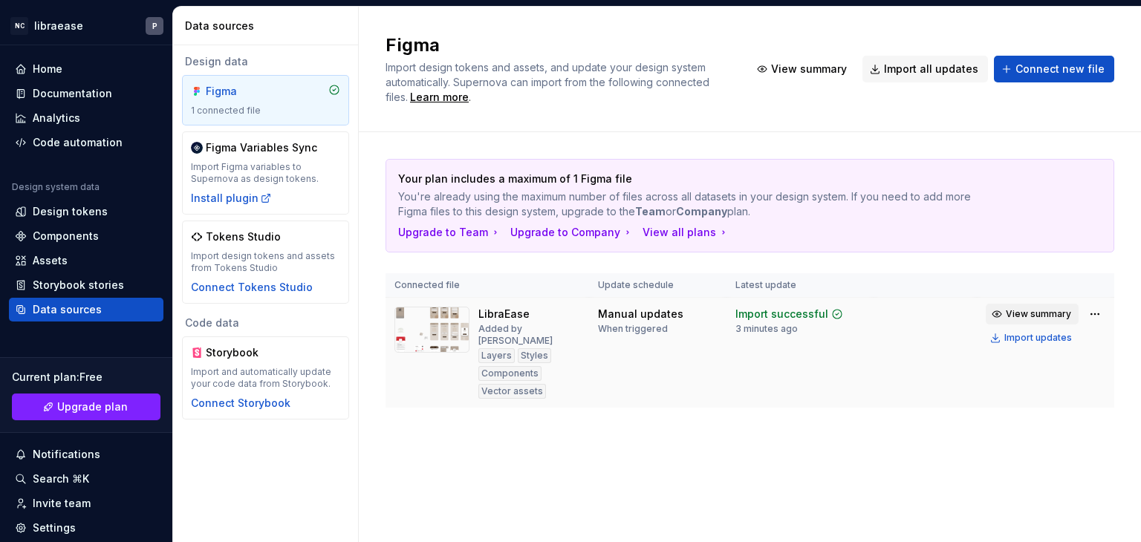
click at [1031, 316] on span "View summary" at bounding box center [1037, 314] width 65 height 12
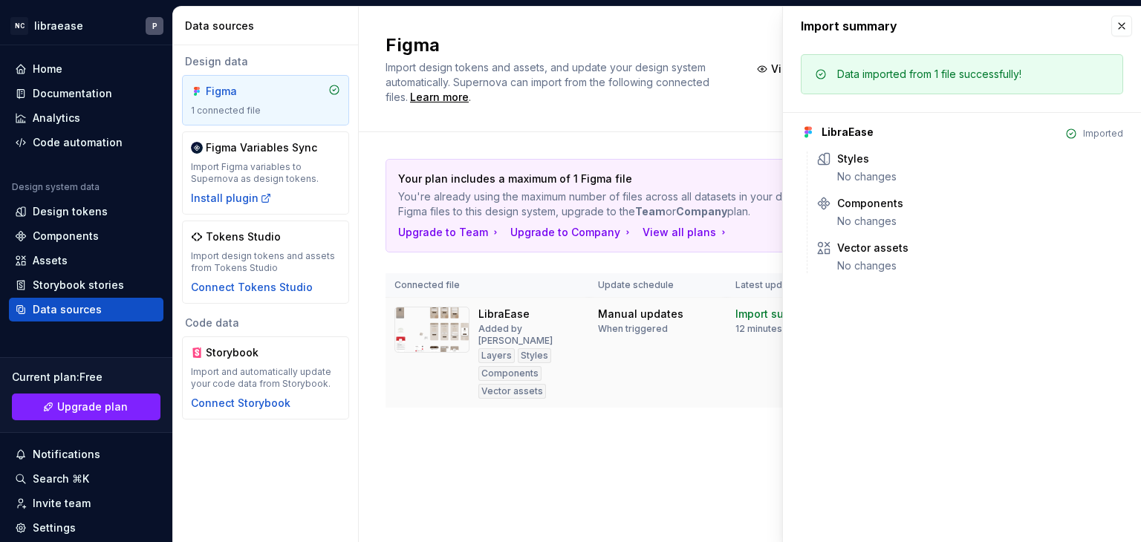
click at [518, 348] on div "Styles" at bounding box center [534, 355] width 33 height 15
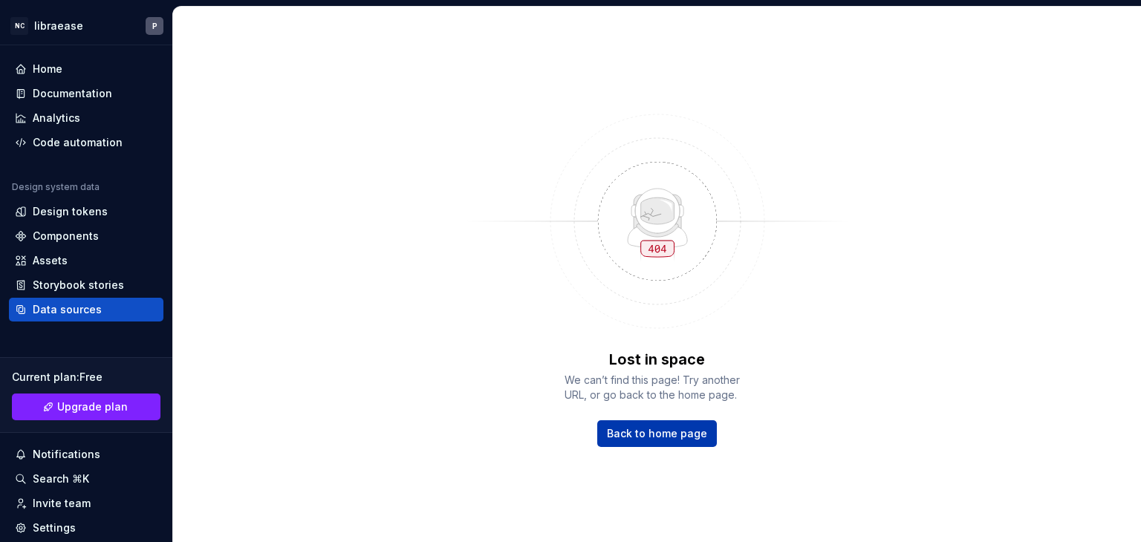
click at [616, 432] on span "Back to home page" at bounding box center [657, 433] width 100 height 15
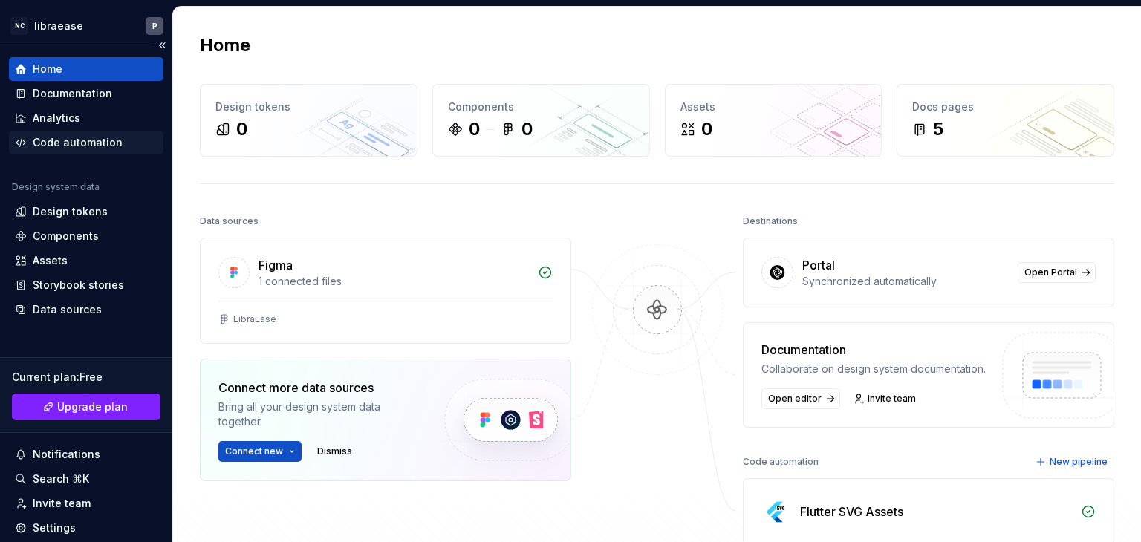
click at [86, 143] on div "Code automation" at bounding box center [78, 142] width 90 height 15
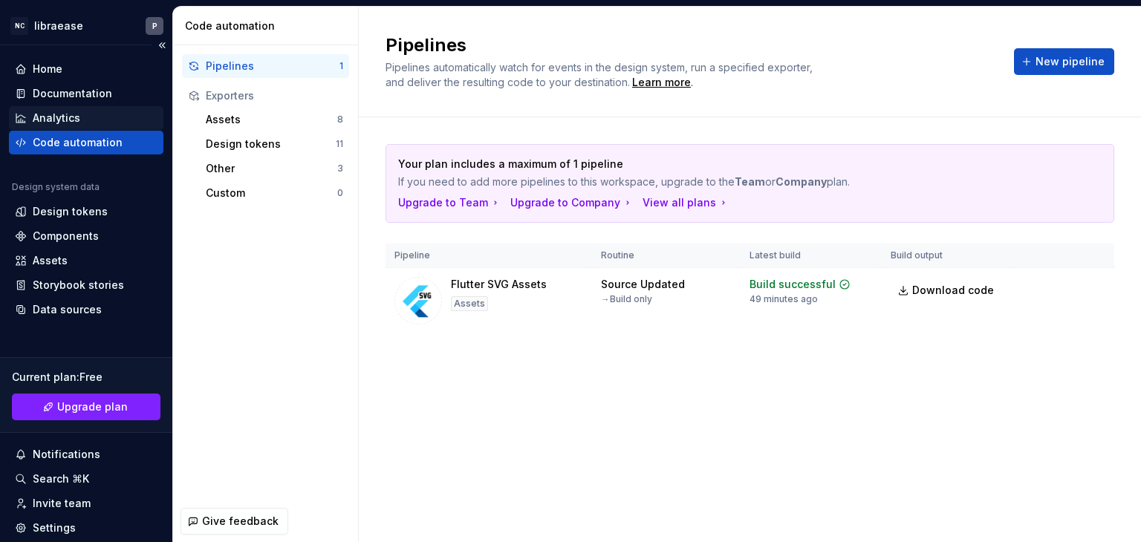
click at [71, 120] on div "Analytics" at bounding box center [57, 118] width 48 height 15
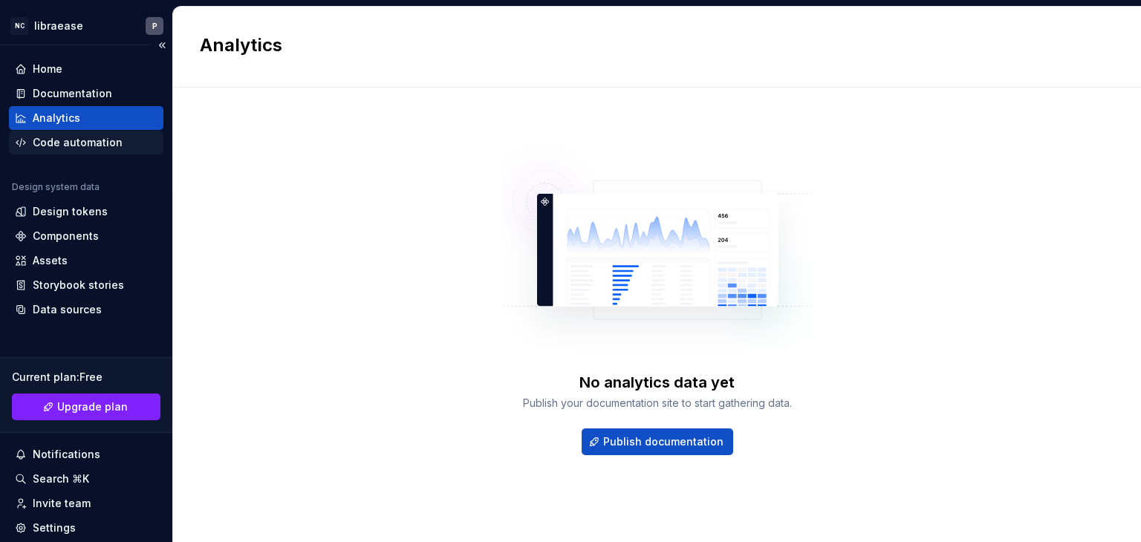
click at [76, 140] on div "Code automation" at bounding box center [78, 142] width 90 height 15
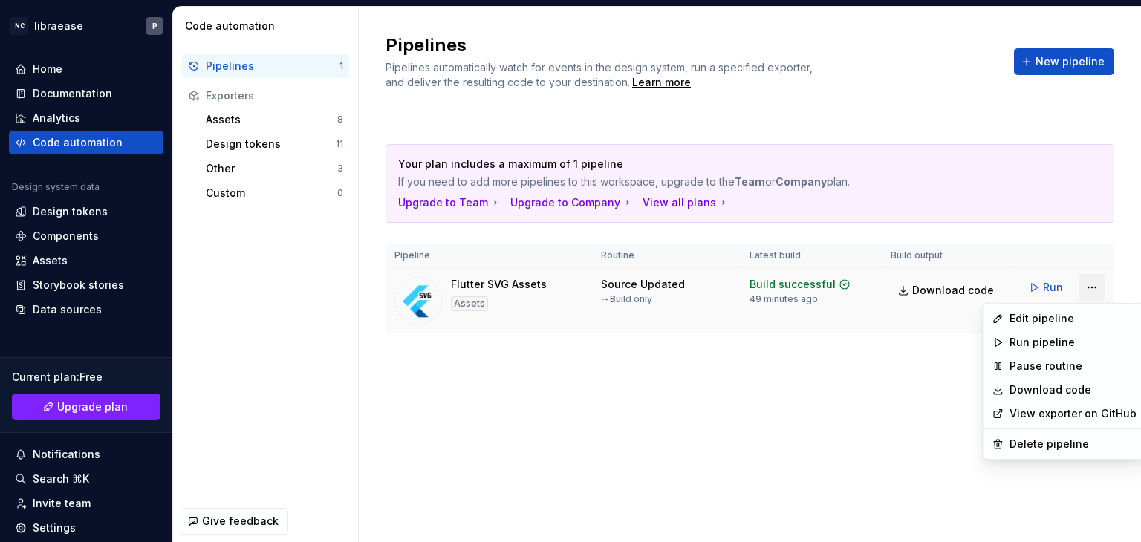
click at [1101, 293] on html "NC libraease P Home Documentation Analytics Code automation Design system data …" at bounding box center [570, 271] width 1141 height 542
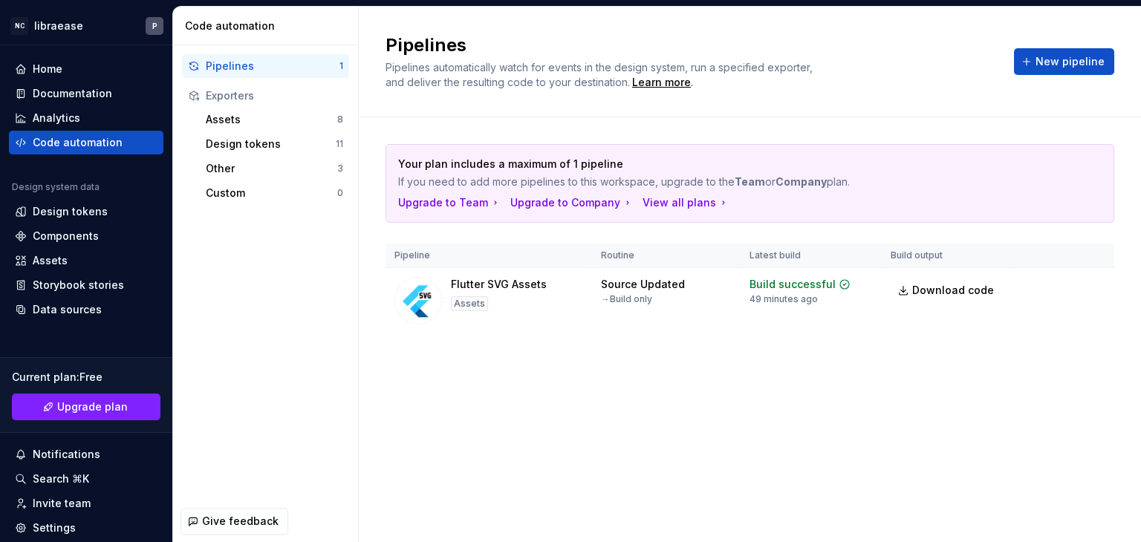
click at [847, 420] on html "NC libraease P Home Documentation Analytics Code automation Design system data …" at bounding box center [570, 271] width 1141 height 542
click at [293, 124] on div "Assets" at bounding box center [271, 119] width 131 height 15
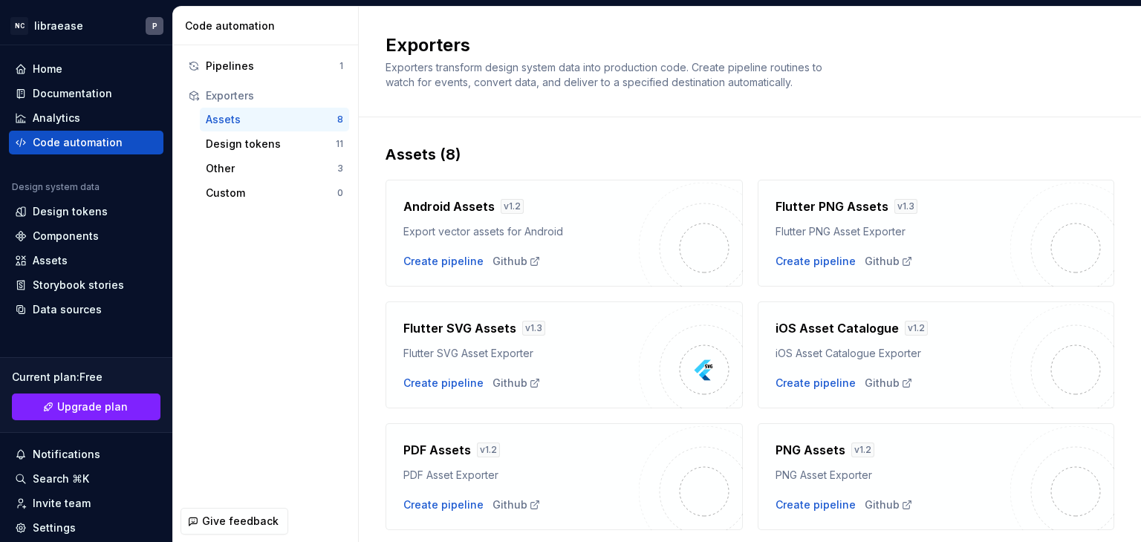
click at [293, 124] on div "Assets" at bounding box center [271, 119] width 131 height 15
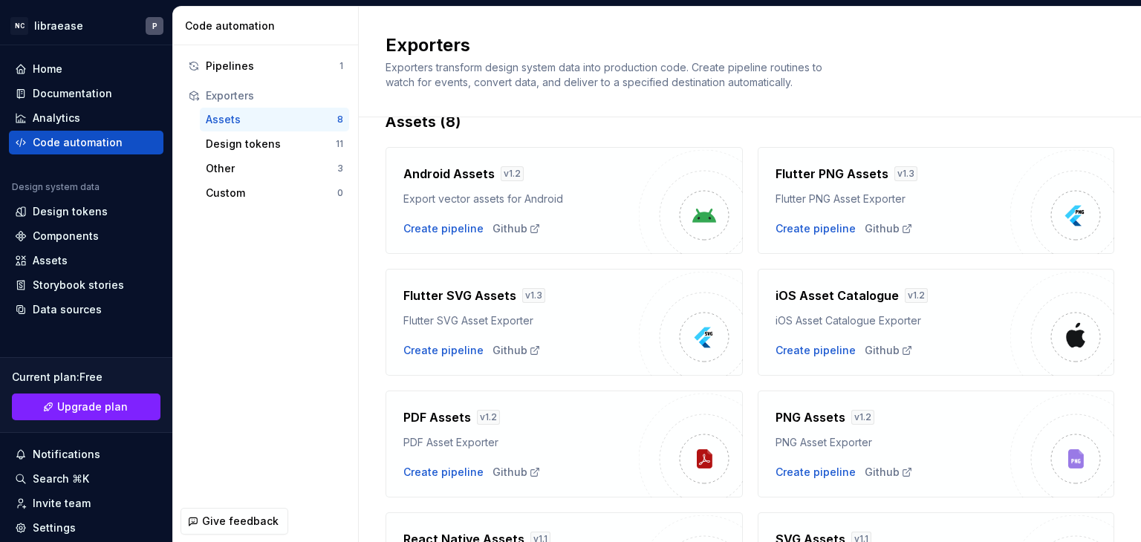
scroll to position [166, 0]
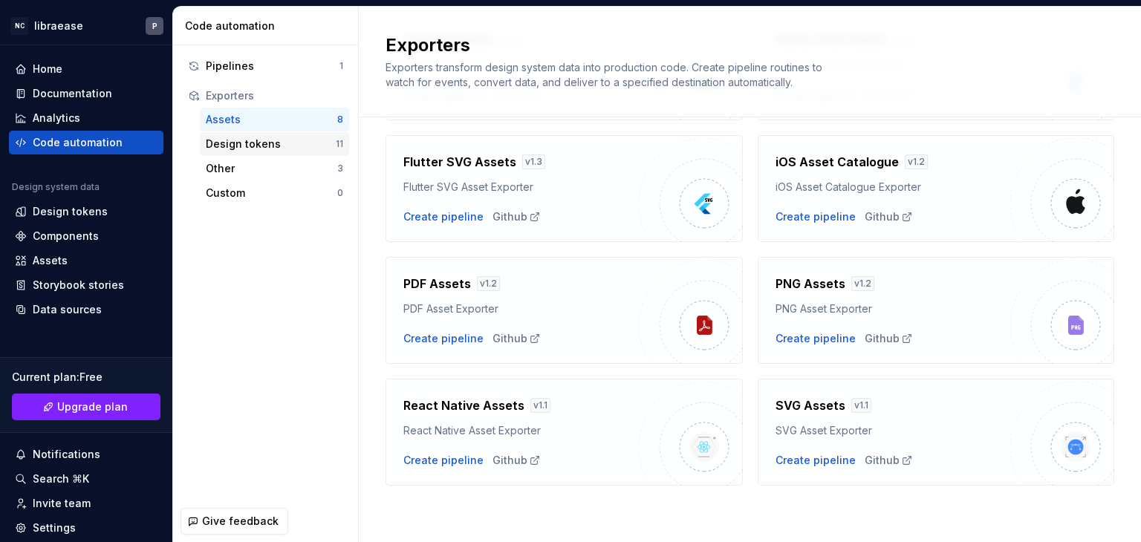
click at [281, 140] on div "Design tokens" at bounding box center [271, 144] width 130 height 15
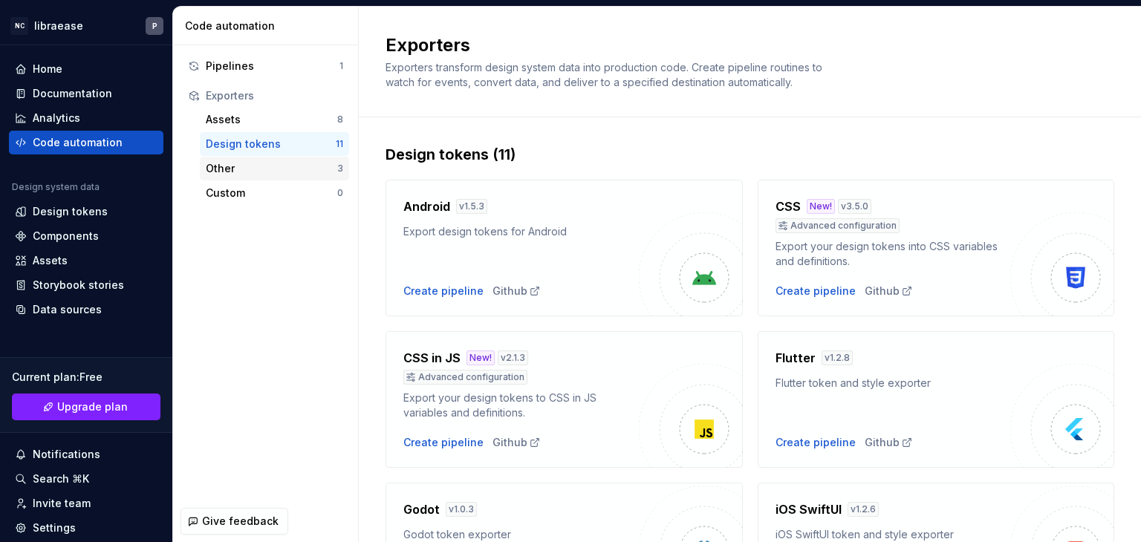
click at [330, 172] on div "Other" at bounding box center [271, 168] width 131 height 15
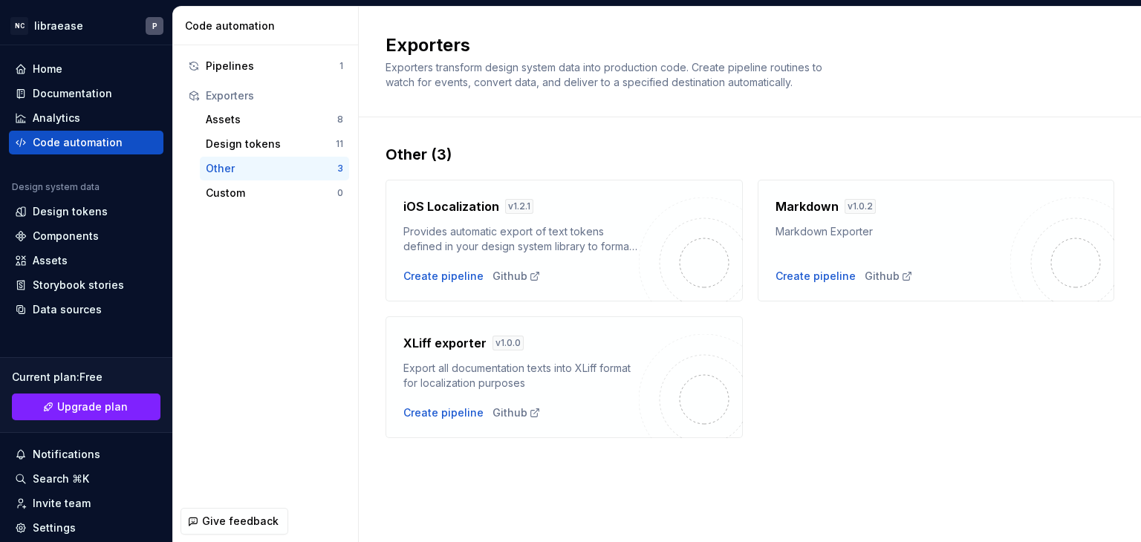
click at [336, 173] on div "Other" at bounding box center [271, 168] width 131 height 15
